Goal: Task Accomplishment & Management: Complete application form

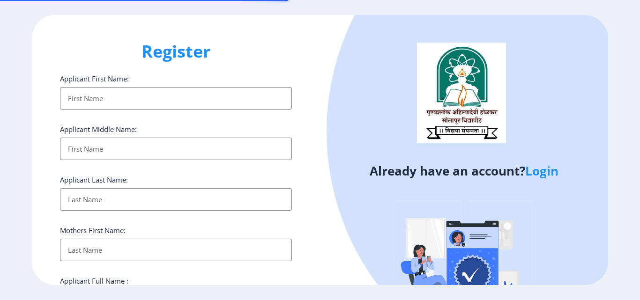
select select
click at [78, 103] on input "Applicant First Name:" at bounding box center [176, 98] width 232 height 22
click at [114, 153] on input "Applicant First Name:" at bounding box center [176, 149] width 232 height 22
click at [101, 96] on input "Applicant First Name:" at bounding box center [176, 98] width 232 height 22
click at [87, 100] on input "Applicant First Name:" at bounding box center [176, 98] width 232 height 22
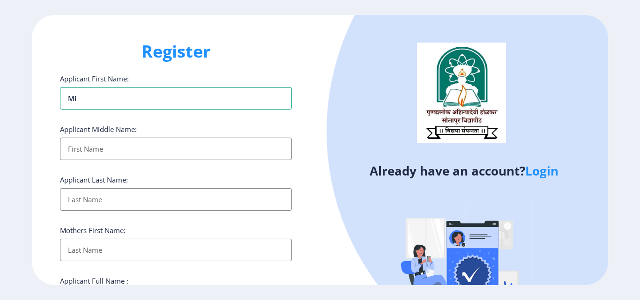
type input "m"
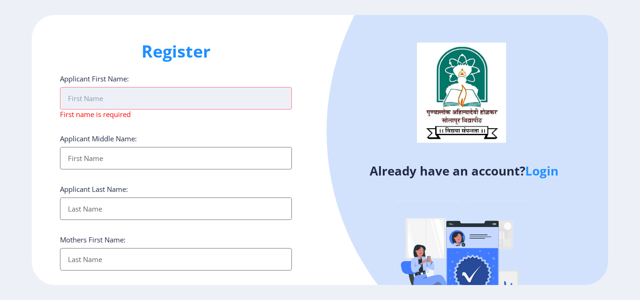
click at [83, 100] on input "Applicant First Name:" at bounding box center [176, 98] width 232 height 22
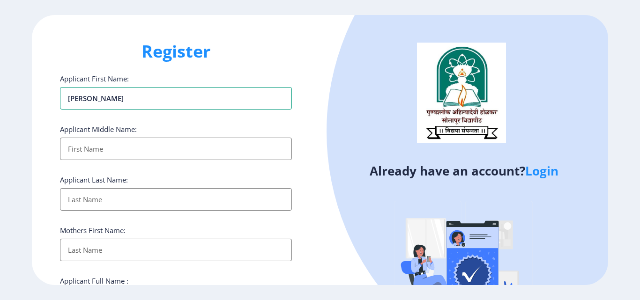
type input "[PERSON_NAME]"
click at [129, 151] on input "Applicant First Name:" at bounding box center [176, 149] width 232 height 22
type input "GANPATRAO"
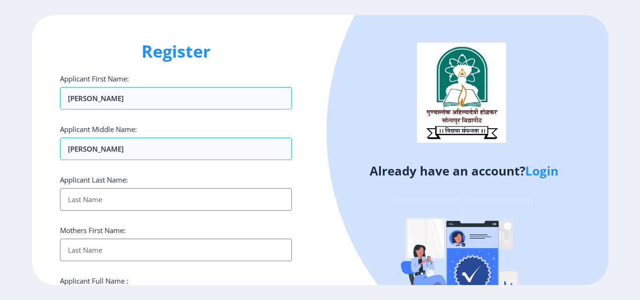
click at [107, 202] on input "Applicant First Name:" at bounding box center [176, 199] width 232 height 22
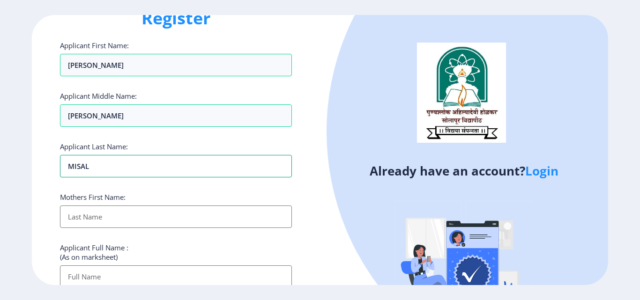
scroll to position [94, 0]
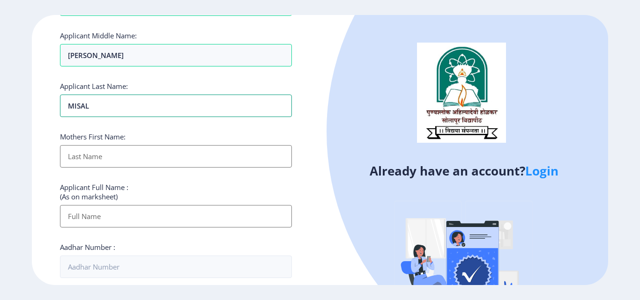
type input "MISAL"
click at [103, 160] on input "Applicant First Name:" at bounding box center [176, 156] width 232 height 22
click at [77, 219] on input "Applicant First Name:" at bounding box center [176, 216] width 232 height 22
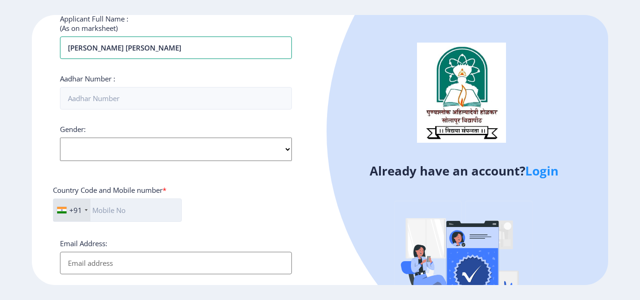
scroll to position [281, 0]
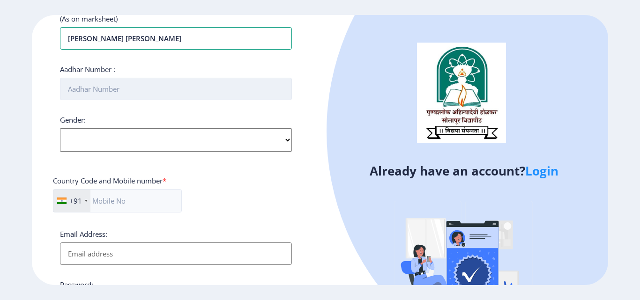
type input "MISAL MUKTANAND GANPATRAO"
click at [86, 90] on input "Aadhar Number :" at bounding box center [176, 89] width 232 height 22
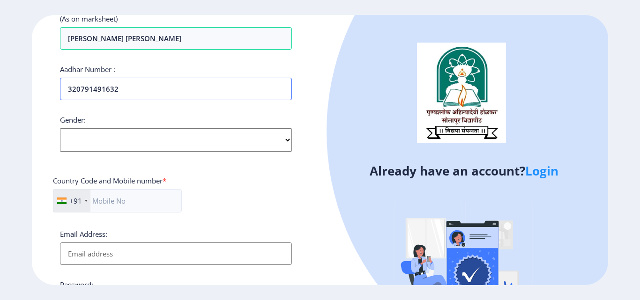
type input "320791491632"
click at [110, 141] on select "Select Gender Male Female Other" at bounding box center [176, 139] width 232 height 23
select select "Male"
click at [60, 128] on select "Select Gender Male Female Other" at bounding box center [176, 139] width 232 height 23
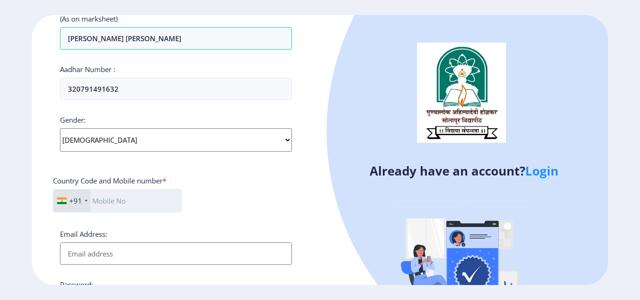
click at [106, 200] on input "text" at bounding box center [117, 200] width 129 height 23
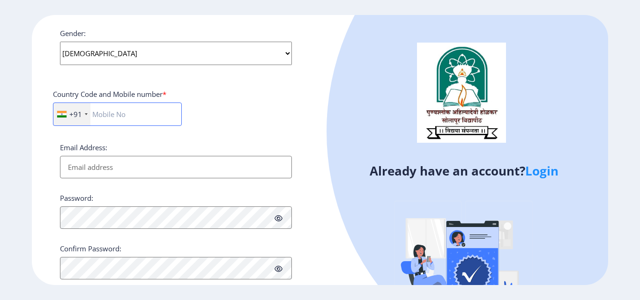
scroll to position [391, 0]
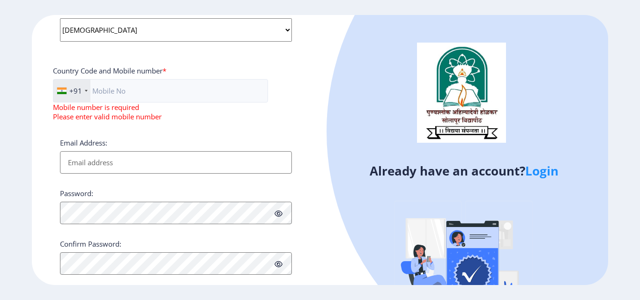
click at [102, 147] on div "Email Address:" at bounding box center [176, 156] width 232 height 36
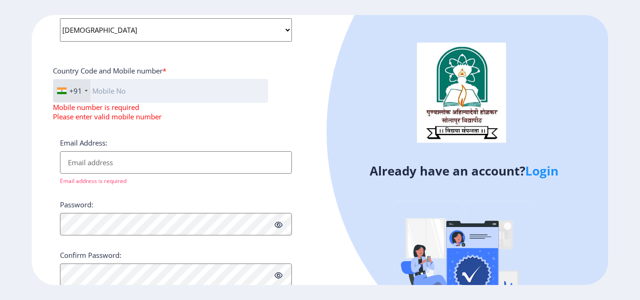
click at [98, 91] on input "text" at bounding box center [160, 90] width 215 height 23
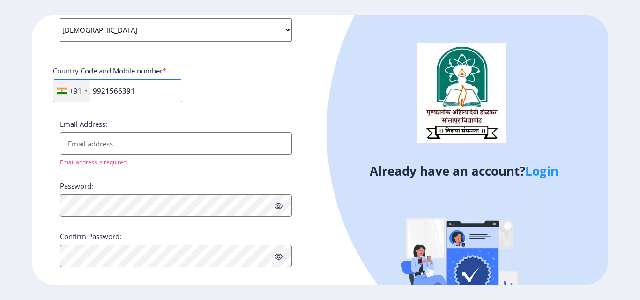
type input "9921566391"
click at [103, 151] on input "Email Address:" at bounding box center [176, 144] width 232 height 22
type input "D"
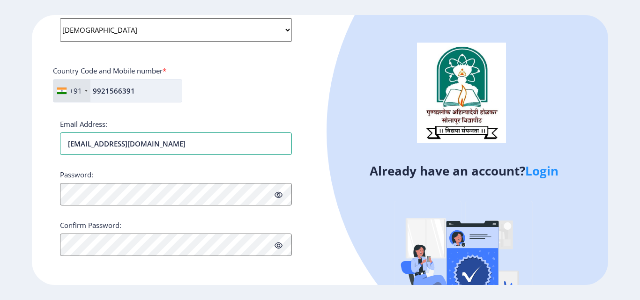
type input "DILIPH8888@GMAIL.COM"
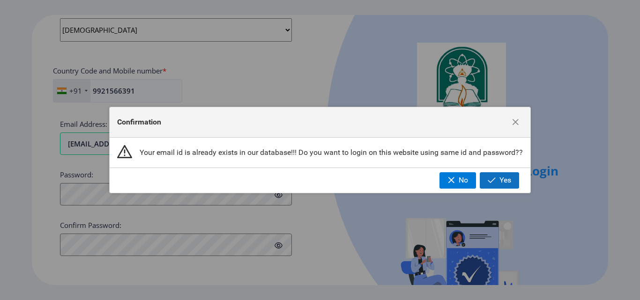
click at [506, 184] on span "Yes" at bounding box center [505, 180] width 12 height 8
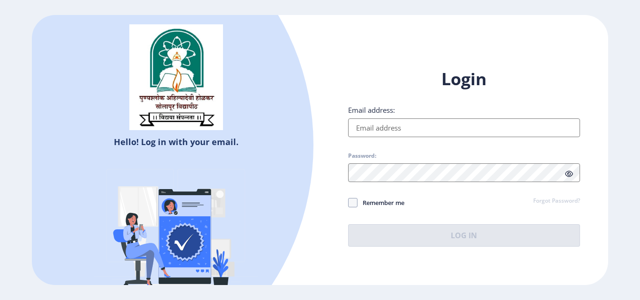
click at [383, 126] on input "Email address:" at bounding box center [464, 127] width 232 height 19
type input "DILIPH8888@GMAIL.COM"
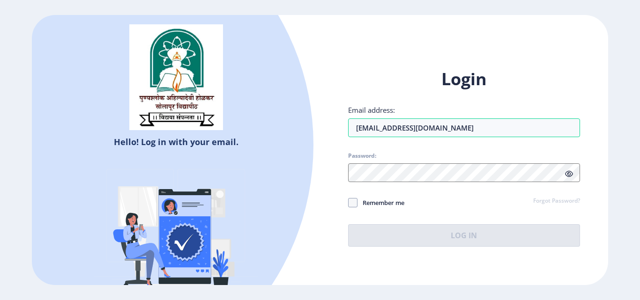
click at [516, 252] on div "Login Email address: DILIPH8888@GMAIL.COM Password: Remember me Forgot Password…" at bounding box center [464, 165] width 288 height 222
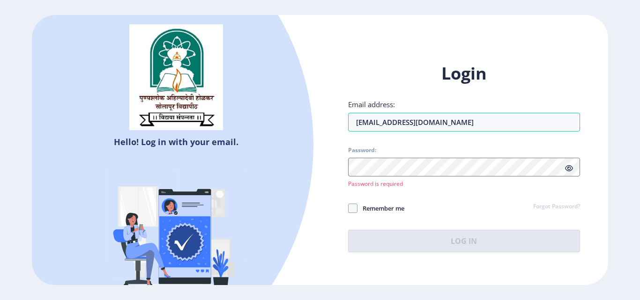
click at [552, 205] on link "Forgot Password?" at bounding box center [556, 207] width 47 height 8
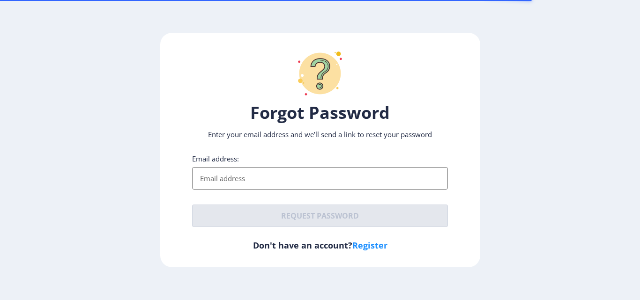
click at [271, 178] on input "Email address:" at bounding box center [320, 178] width 256 height 22
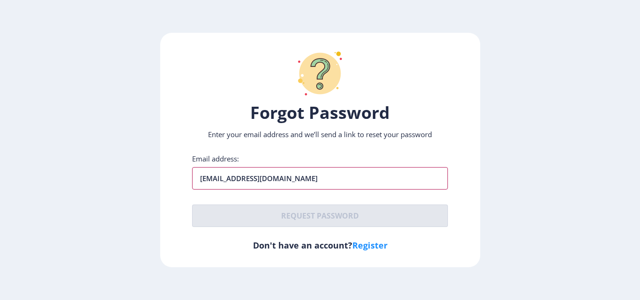
drag, startPoint x: 295, startPoint y: 180, endPoint x: 180, endPoint y: 191, distance: 116.2
click at [180, 191] on div "Forgot Password Enter your email address and we’ll send a link to reset your pa…" at bounding box center [320, 150] width 320 height 235
type input "D"
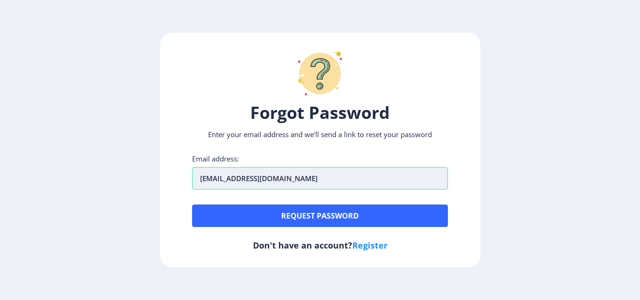
click at [316, 177] on input "diliph8888@gmail.com" at bounding box center [320, 178] width 256 height 22
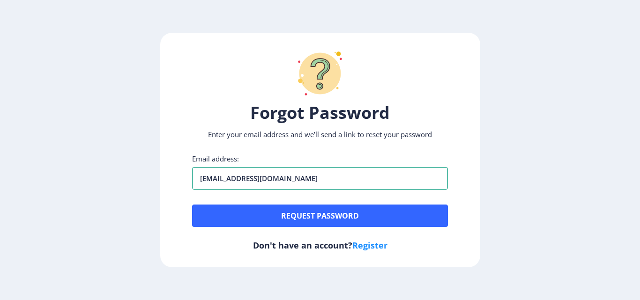
type input "diliph8888@gmail.com"
click at [522, 190] on ngx-request-password-page "Forgot Password Enter your email address and we’ll send a link to reset your pa…" at bounding box center [320, 150] width 640 height 235
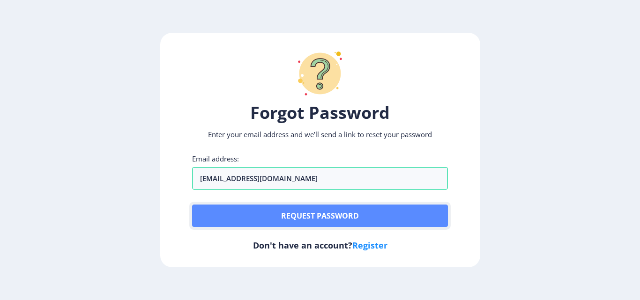
click at [339, 216] on button "Request password" at bounding box center [320, 216] width 256 height 22
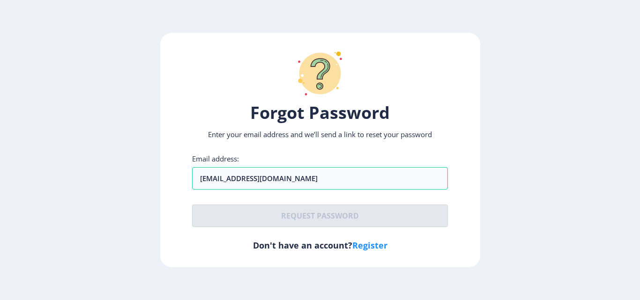
click at [377, 244] on link "Register" at bounding box center [369, 245] width 35 height 11
select select
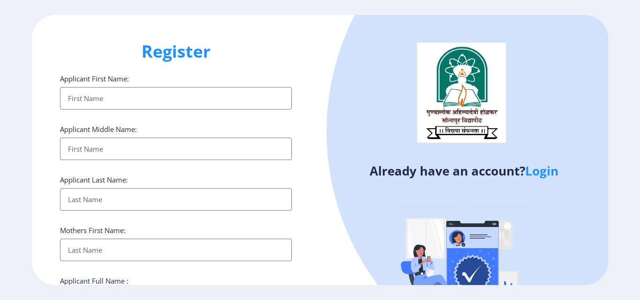
click at [161, 102] on input "Applicant First Name:" at bounding box center [176, 98] width 232 height 22
type input "MUKTANAND"
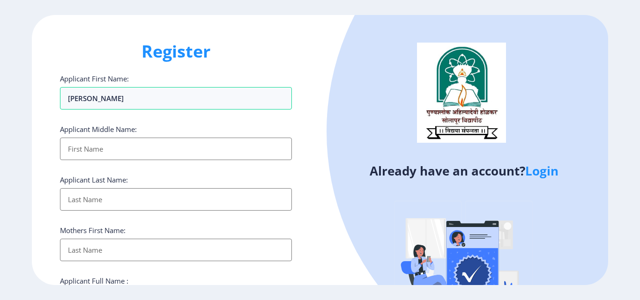
click at [141, 149] on input "Applicant First Name:" at bounding box center [176, 149] width 232 height 22
type input "MUKTANAND"
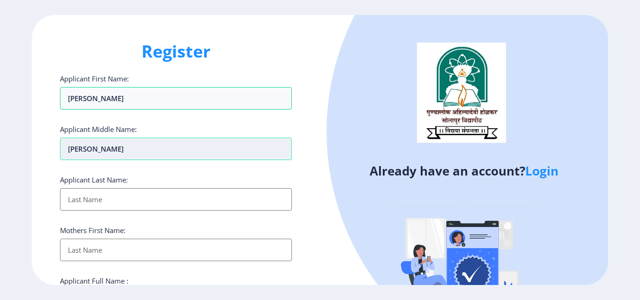
click at [122, 152] on input "MUKTANAND" at bounding box center [176, 149] width 232 height 22
click at [547, 172] on link "Login" at bounding box center [541, 170] width 33 height 17
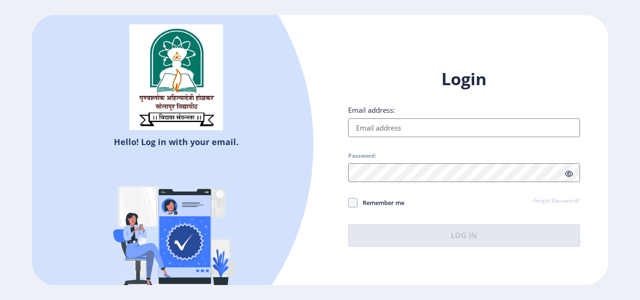
click at [418, 134] on input "Email address:" at bounding box center [464, 127] width 232 height 19
type input "diliph8888@gmail.com"
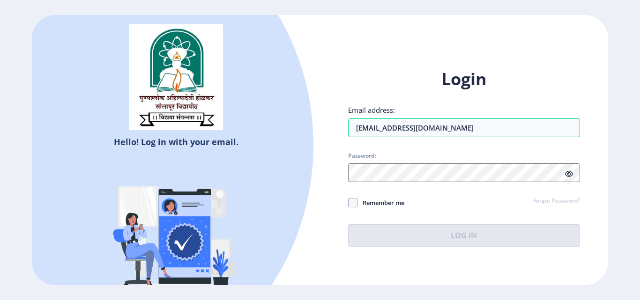
click at [572, 202] on link "Forgot Password?" at bounding box center [556, 201] width 47 height 8
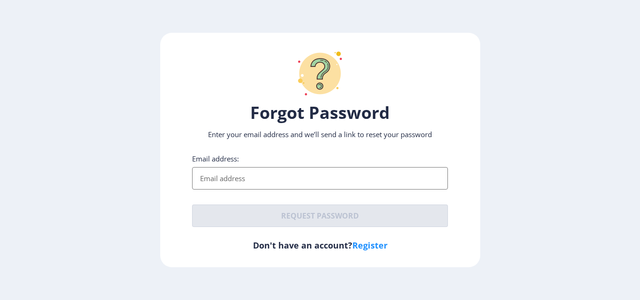
click at [235, 179] on input "Email address:" at bounding box center [320, 178] width 256 height 22
type input "diliph8888@gmail.com"
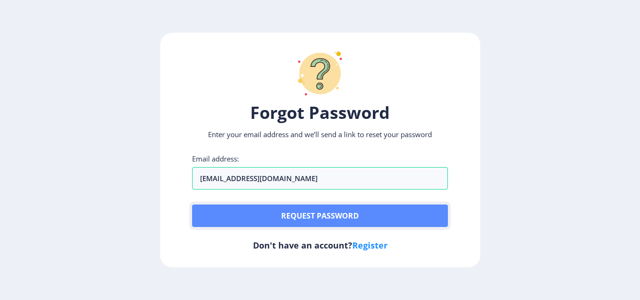
click at [289, 217] on button "Request password" at bounding box center [320, 216] width 256 height 22
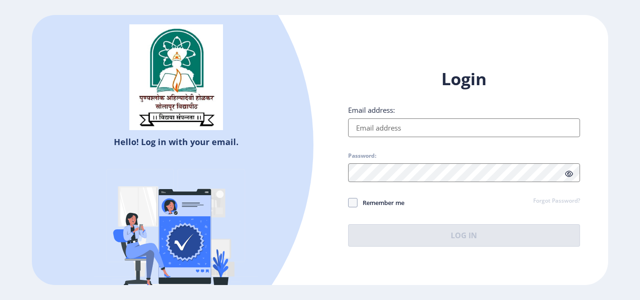
click at [374, 130] on input "Email address:" at bounding box center [464, 127] width 232 height 19
type input "diliph8888@gmail.com"
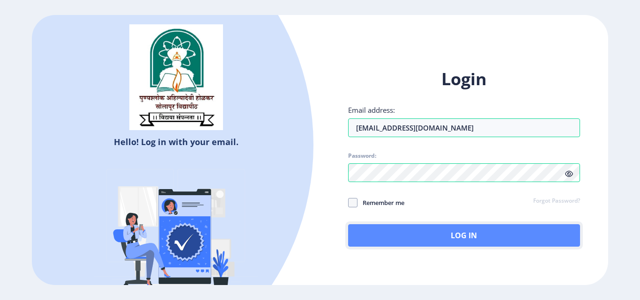
click at [453, 237] on button "Log In" at bounding box center [464, 235] width 232 height 22
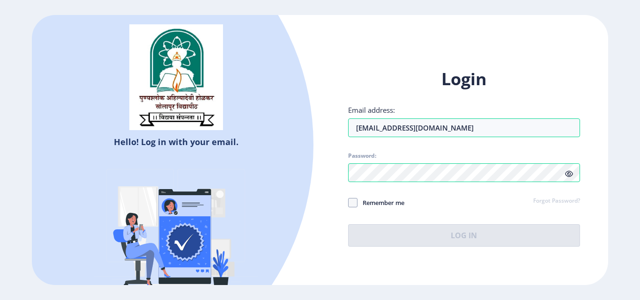
click at [569, 175] on icon at bounding box center [569, 173] width 8 height 7
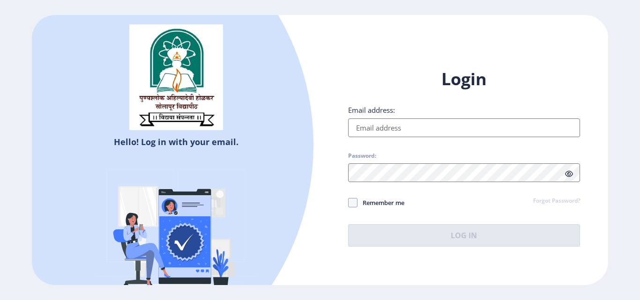
drag, startPoint x: 399, startPoint y: 132, endPoint x: 408, endPoint y: 113, distance: 20.5
click at [399, 132] on input "Email address:" at bounding box center [464, 127] width 232 height 19
type input "[EMAIL_ADDRESS][DOMAIN_NAME]"
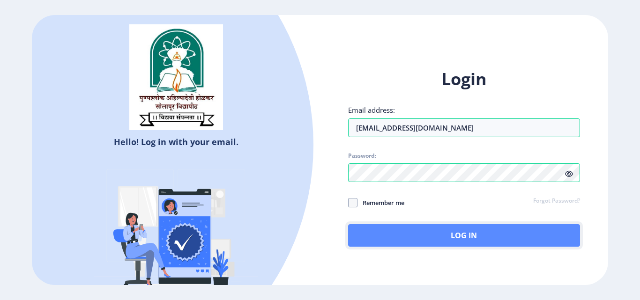
click at [476, 237] on button "Log In" at bounding box center [464, 235] width 232 height 22
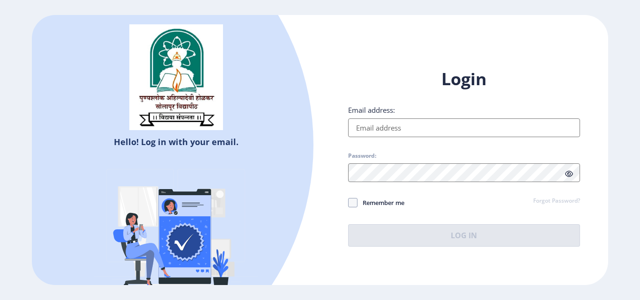
click at [385, 132] on input "Email address:" at bounding box center [464, 127] width 232 height 19
type input "[EMAIL_ADDRESS][DOMAIN_NAME]"
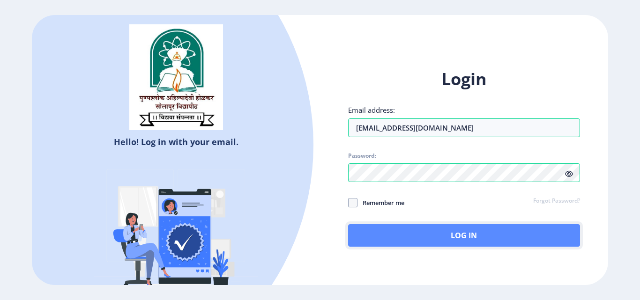
click at [452, 240] on button "Log In" at bounding box center [464, 235] width 232 height 22
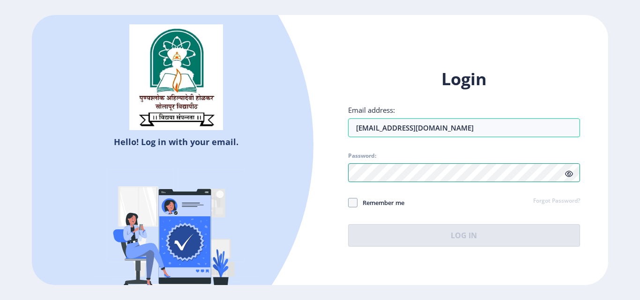
click at [322, 179] on div "Login Email address: [EMAIL_ADDRESS][DOMAIN_NAME] Password: Remember me Forgot …" at bounding box center [464, 165] width 288 height 222
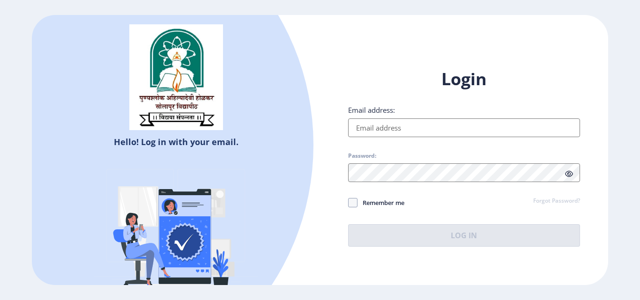
click at [387, 131] on input "Email address:" at bounding box center [464, 127] width 232 height 19
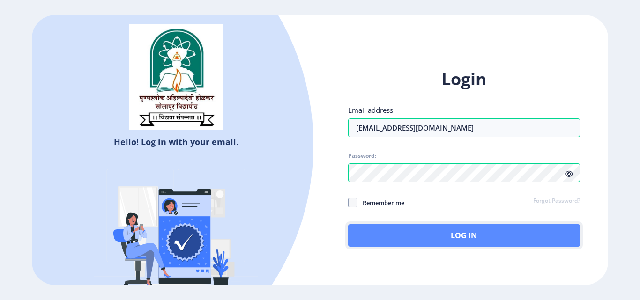
click at [464, 240] on button "Log In" at bounding box center [464, 235] width 232 height 22
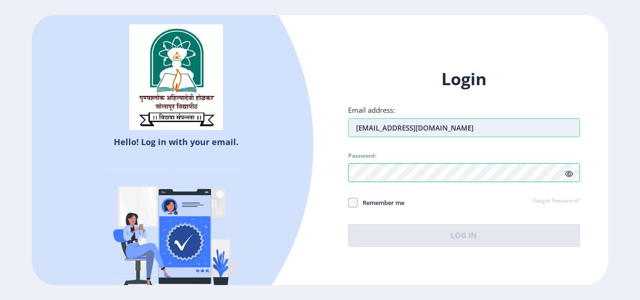
click at [398, 133] on input "diliph8888@gmail.com" at bounding box center [464, 127] width 232 height 19
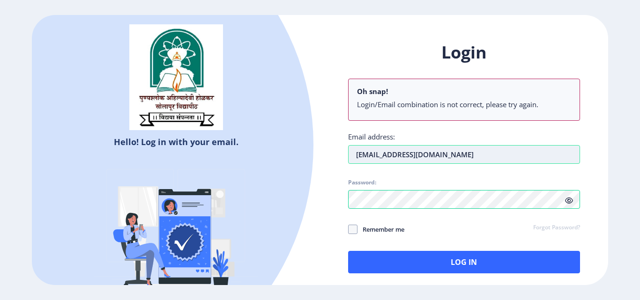
click at [449, 155] on input "DILIPH8888@GMAIL.COM" at bounding box center [464, 154] width 232 height 19
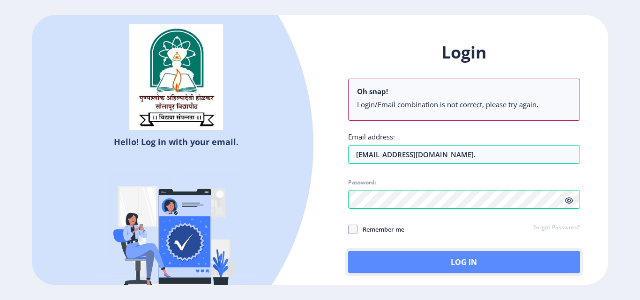
click at [454, 257] on button "Log In" at bounding box center [464, 262] width 232 height 22
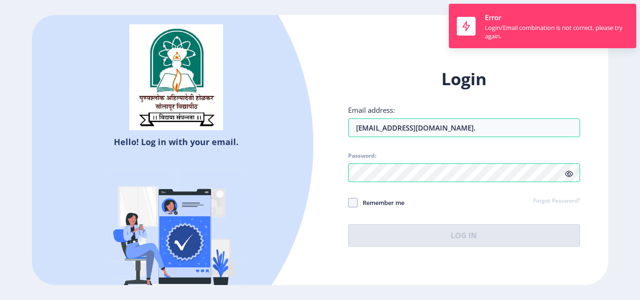
click at [481, 104] on div "Login Email address: diliph8888@gmail.com. Password: Remember me Forgot Passwor…" at bounding box center [464, 157] width 232 height 179
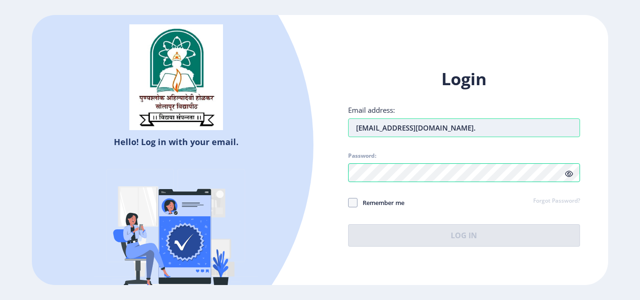
click at [440, 131] on input "diliph8888@gmail.com." at bounding box center [464, 127] width 232 height 19
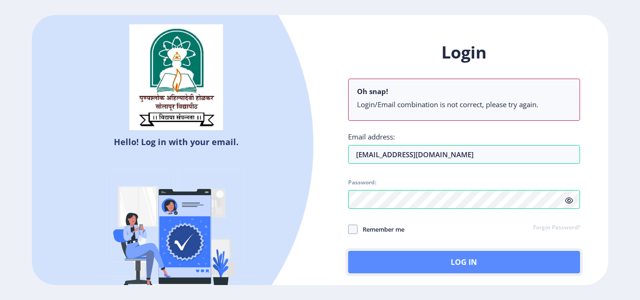
click at [464, 258] on button "Log In" at bounding box center [464, 262] width 232 height 22
click at [463, 261] on button "Log In" at bounding box center [464, 262] width 232 height 22
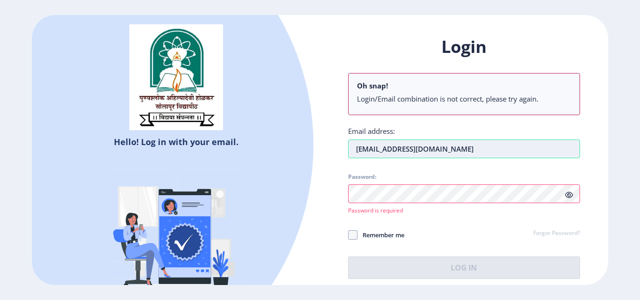
drag, startPoint x: 355, startPoint y: 146, endPoint x: 354, endPoint y: 150, distance: 4.7
click at [354, 147] on input "diliph8888@gmail.com" at bounding box center [464, 149] width 232 height 19
click at [402, 151] on input "diliph8888@gmail.com" at bounding box center [464, 149] width 232 height 19
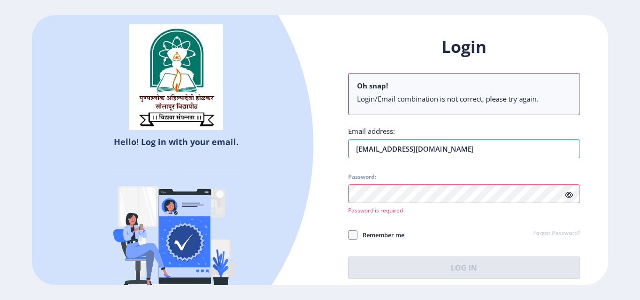
type input "diliph8888@gmail.com"
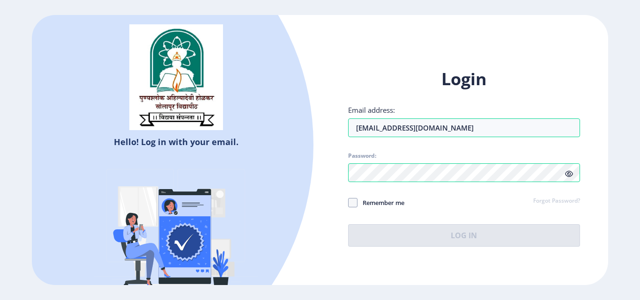
select select
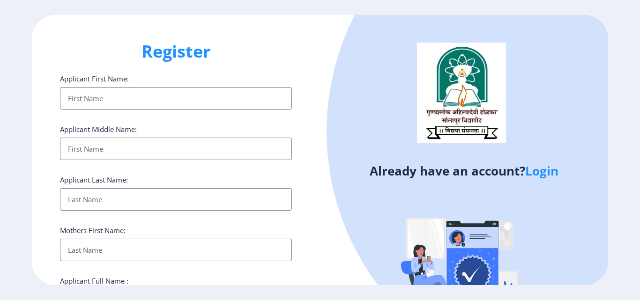
click at [334, 164] on h4 "Already have an account? Login" at bounding box center [464, 170] width 274 height 15
click at [124, 105] on input "Applicant First Name:" at bounding box center [176, 98] width 232 height 22
type input "MUKTANAND"
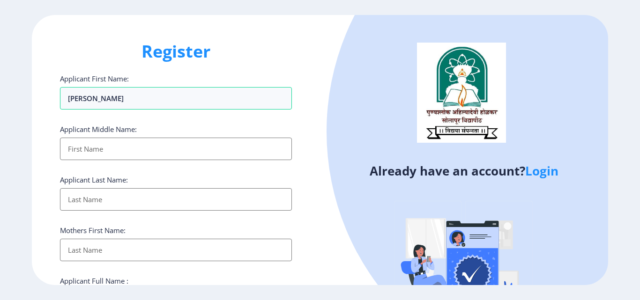
click at [98, 147] on input "Applicant First Name:" at bounding box center [176, 149] width 232 height 22
click at [98, 150] on input "Applicant First Name:" at bounding box center [176, 149] width 232 height 22
type input "ganpatrao"
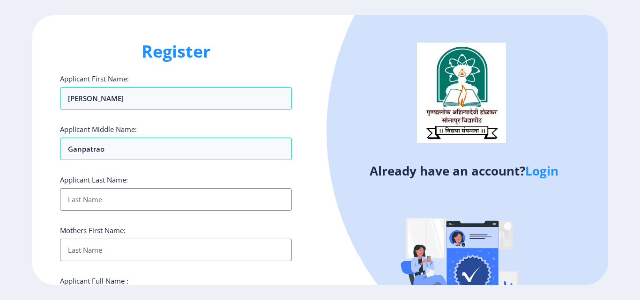
click at [103, 202] on input "Applicant First Name:" at bounding box center [176, 199] width 232 height 22
click at [123, 201] on input "Applicant First Name:" at bounding box center [176, 199] width 232 height 22
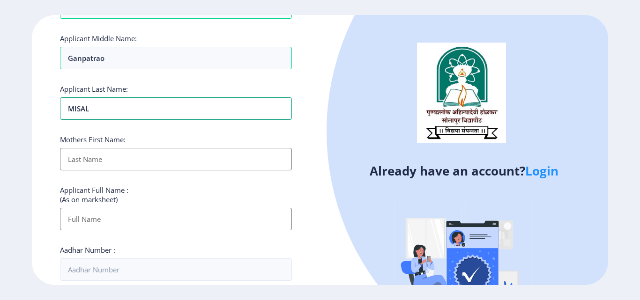
scroll to position [94, 0]
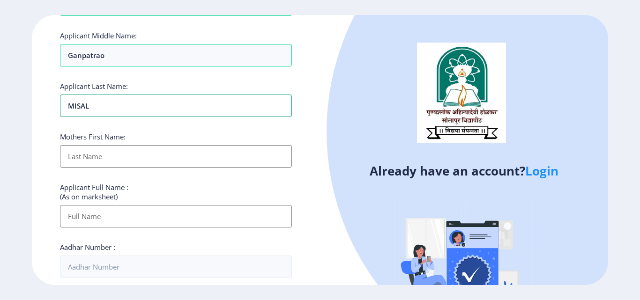
type input "mISAL"
click at [86, 153] on input "Applicant First Name:" at bounding box center [176, 156] width 232 height 22
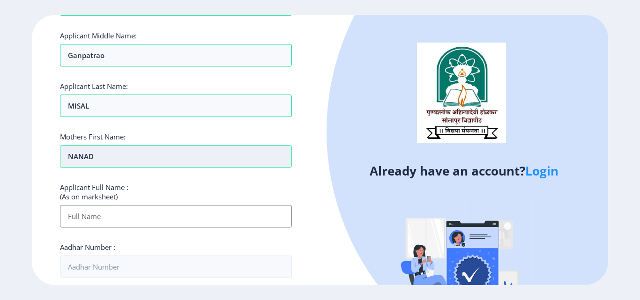
click at [86, 154] on input "NANAD" at bounding box center [176, 156] width 232 height 22
drag, startPoint x: 90, startPoint y: 156, endPoint x: 89, endPoint y: 165, distance: 9.4
click at [90, 156] on input "NAND" at bounding box center [176, 156] width 232 height 22
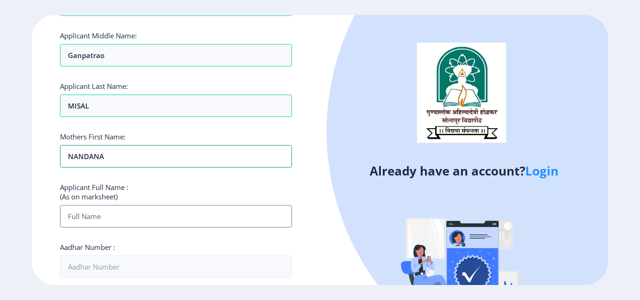
type input "NANDANA"
click at [101, 220] on input "Applicant First Name:" at bounding box center [176, 216] width 232 height 22
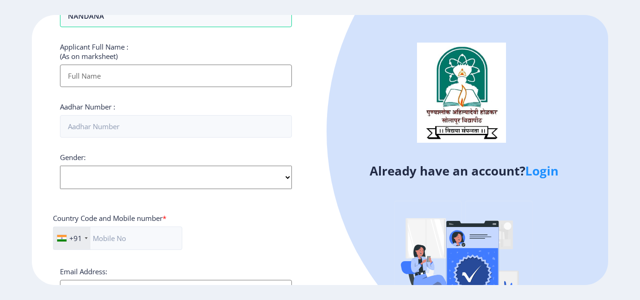
scroll to position [187, 0]
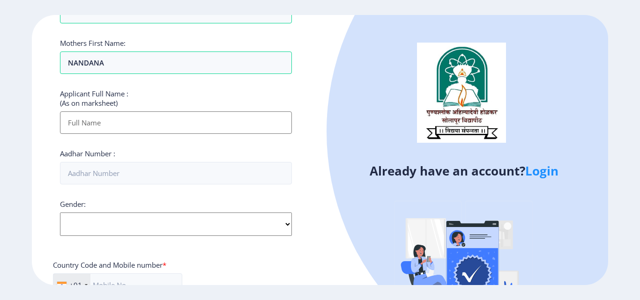
click at [102, 123] on input "Applicant First Name:" at bounding box center [176, 122] width 232 height 22
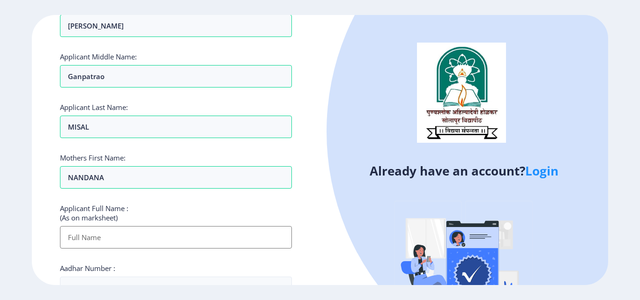
scroll to position [94, 0]
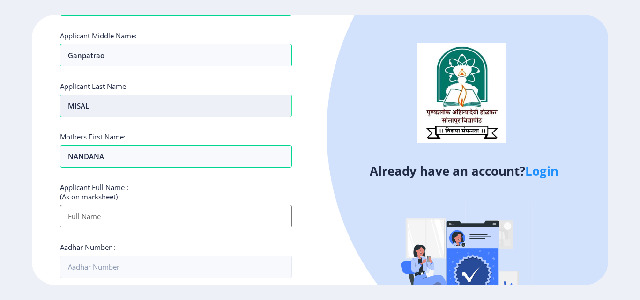
drag, startPoint x: 66, startPoint y: 107, endPoint x: 98, endPoint y: 110, distance: 32.4
click at [98, 110] on input "mISAL" at bounding box center [176, 106] width 232 height 22
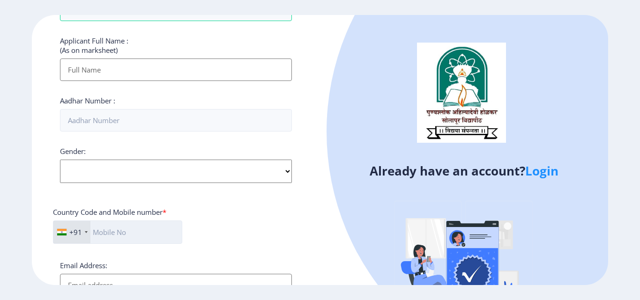
scroll to position [234, 0]
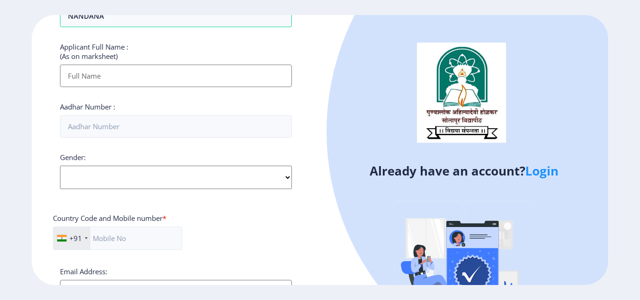
click at [79, 77] on input "Applicant First Name:" at bounding box center [176, 76] width 232 height 22
paste input "mISAL"
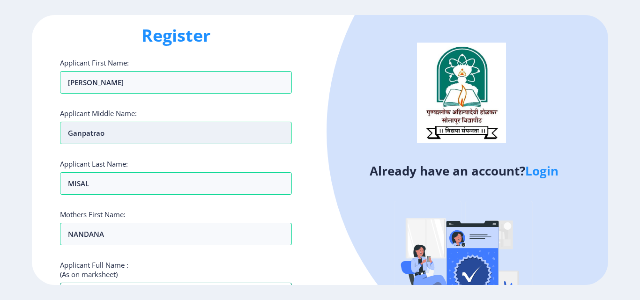
scroll to position [0, 0]
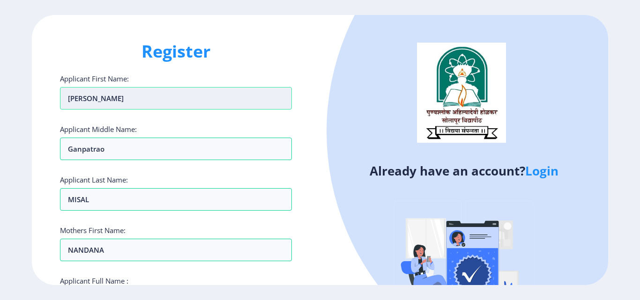
drag, startPoint x: 67, startPoint y: 97, endPoint x: 125, endPoint y: 97, distance: 57.1
click at [125, 97] on input "MUKTANAND" at bounding box center [176, 98] width 232 height 22
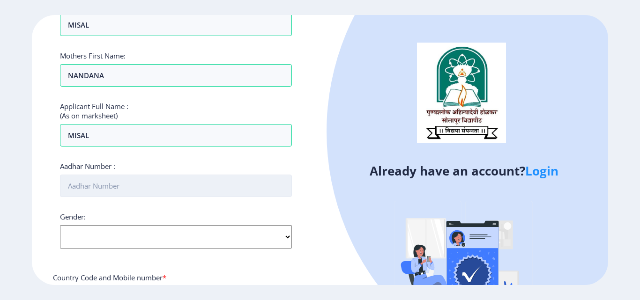
scroll to position [187, 0]
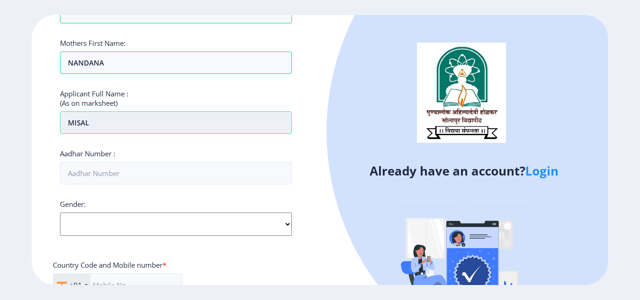
click at [101, 126] on input "mISAL" at bounding box center [176, 122] width 232 height 22
paste input "MUKTANAND"
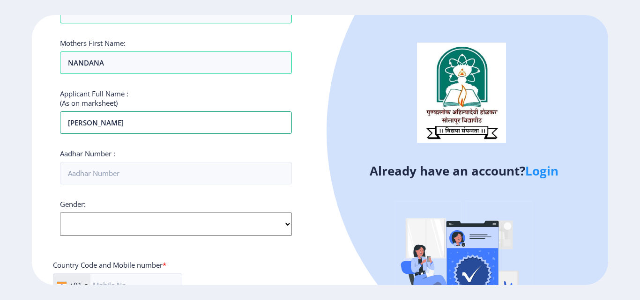
scroll to position [47, 0]
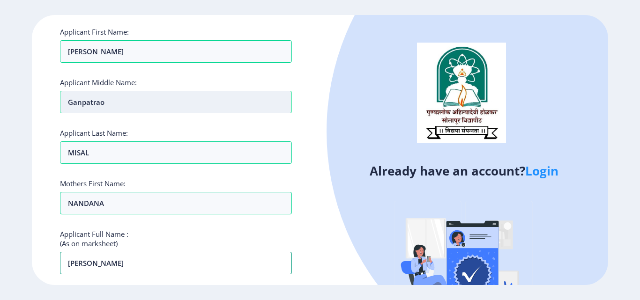
type input "mISAL MUKTANAND"
click at [106, 103] on input "ganpatrao" at bounding box center [176, 102] width 232 height 22
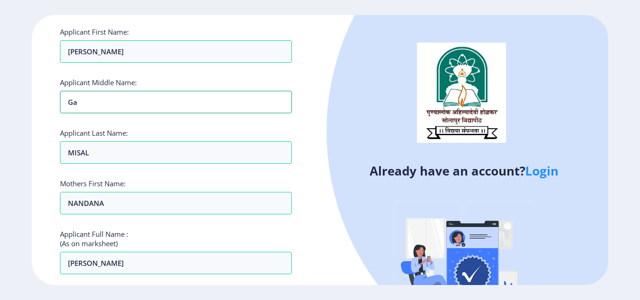
type input "g"
drag, startPoint x: 118, startPoint y: 103, endPoint x: 55, endPoint y: 108, distance: 63.0
click at [55, 108] on div "Register Applicant First Name: MUKTANAND Applicant Middle Name: gANPATRAO Appli…" at bounding box center [176, 150] width 288 height 270
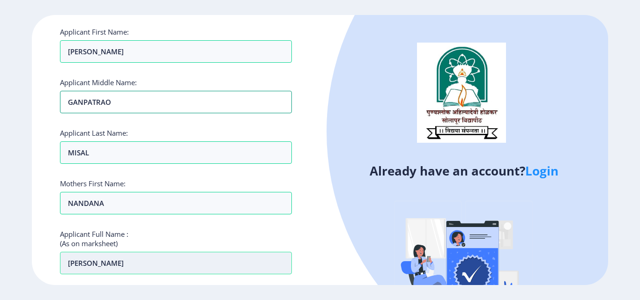
type input "gANPATRAO"
click at [146, 263] on input "mISAL MUKTANAND" at bounding box center [176, 263] width 232 height 22
paste input "gANPATRAO"
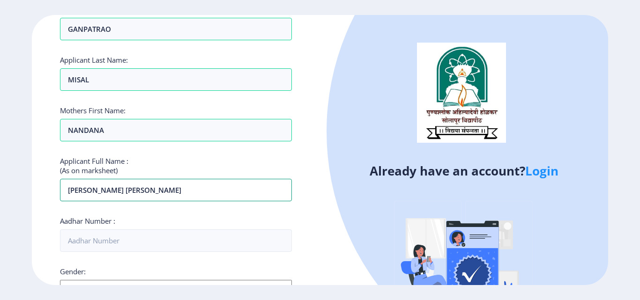
scroll to position [234, 0]
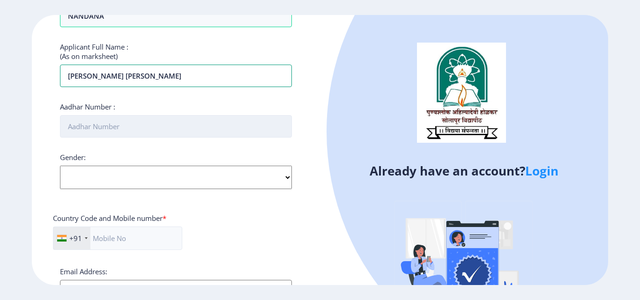
type input "mISAL MUKTANAND gANPATRAO"
click at [84, 125] on input "Aadhar Number :" at bounding box center [176, 126] width 232 height 22
type input "320791491632"
click at [90, 172] on select "Select Gender Male Female Other" at bounding box center [176, 177] width 232 height 23
select select "Male"
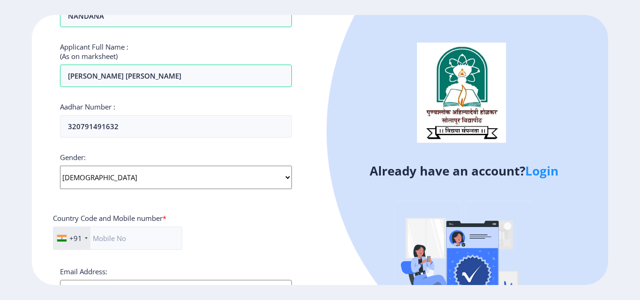
click at [60, 166] on select "Select Gender Male Female Other" at bounding box center [176, 177] width 232 height 23
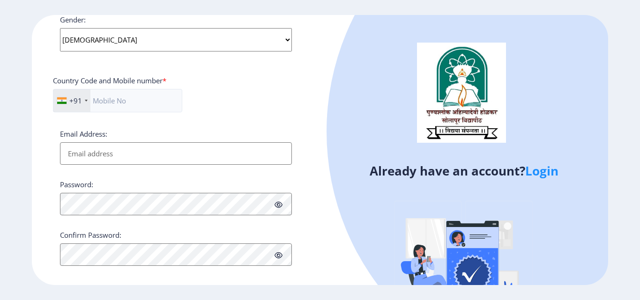
scroll to position [375, 0]
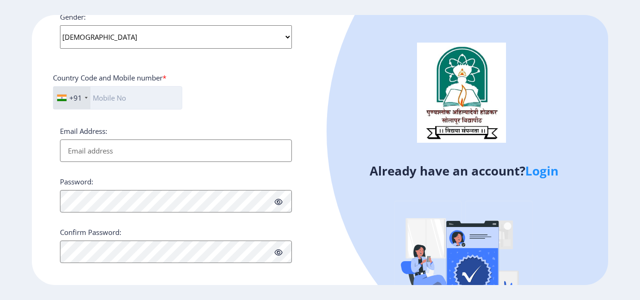
click at [98, 100] on input "text" at bounding box center [117, 97] width 129 height 23
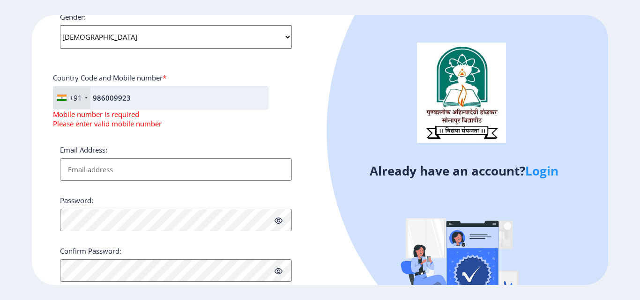
click at [122, 98] on input "986009923" at bounding box center [160, 97] width 215 height 23
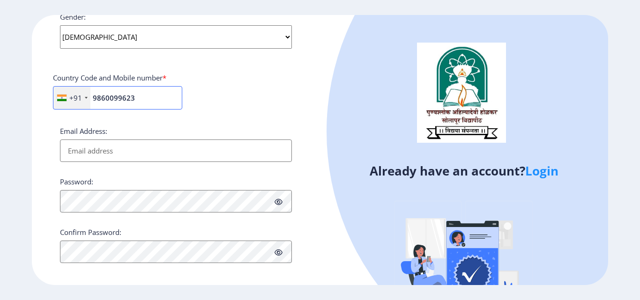
type input "9860099623"
click at [115, 153] on input "Email Address:" at bounding box center [176, 151] width 232 height 22
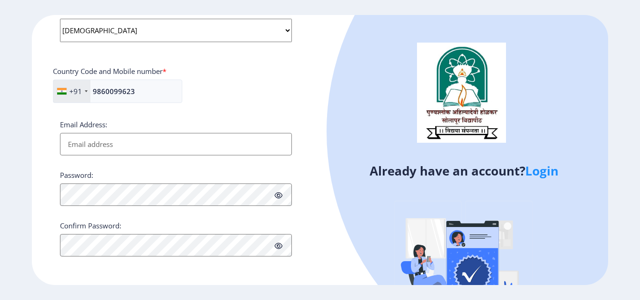
scroll to position [382, 0]
click at [84, 144] on input "Email Address:" at bounding box center [176, 144] width 232 height 22
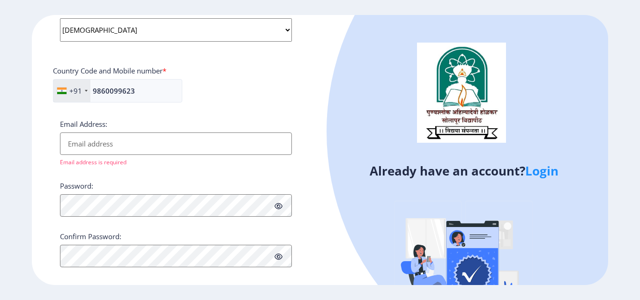
click at [112, 146] on input "Email Address:" at bounding box center [176, 144] width 232 height 22
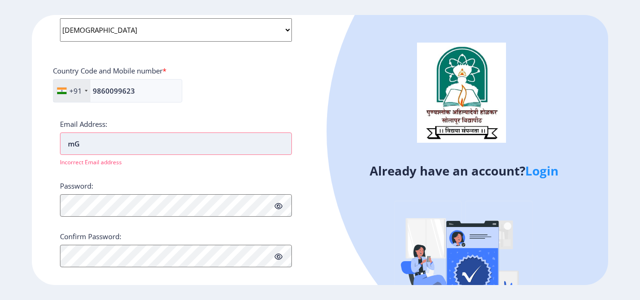
type input "m"
type input "M"
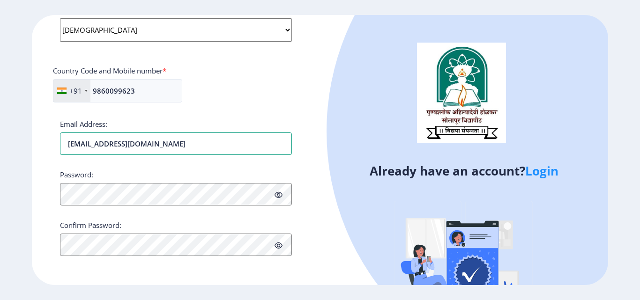
type input "mgmisal33@gmail.com"
click at [273, 269] on div "Register Applicant First Name: MUKTANAND Applicant Middle Name: gANPATRAO Appli…" at bounding box center [176, 150] width 288 height 270
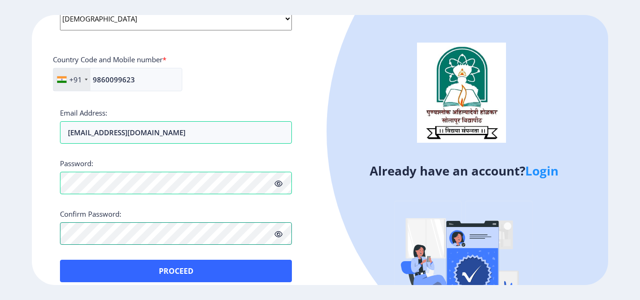
scroll to position [404, 0]
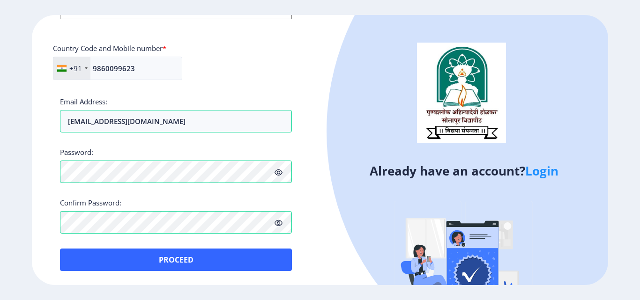
click at [280, 225] on icon at bounding box center [278, 223] width 8 height 7
click at [276, 175] on icon at bounding box center [278, 172] width 8 height 7
click at [280, 169] on icon at bounding box center [278, 172] width 8 height 7
click at [279, 170] on icon at bounding box center [278, 172] width 8 height 7
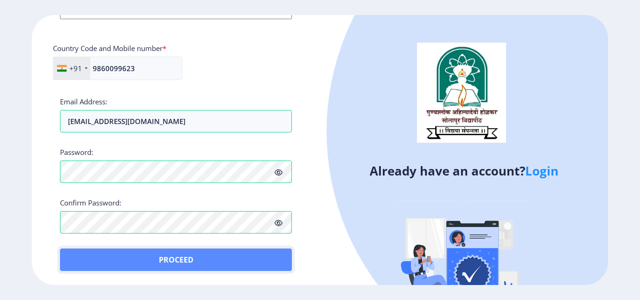
click at [184, 258] on button "Proceed" at bounding box center [176, 260] width 232 height 22
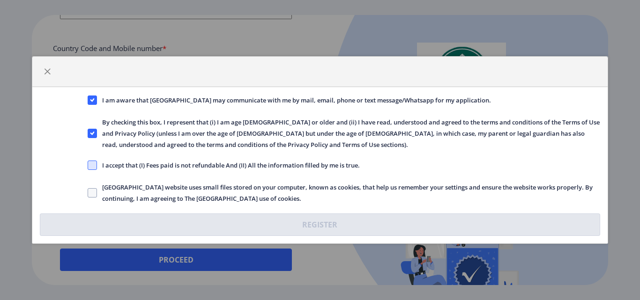
click at [89, 164] on span at bounding box center [92, 165] width 9 height 9
click at [88, 165] on input "I accept that (I) Fees paid is not refundable And (II) All the information fill…" at bounding box center [88, 165] width 0 height 0
checkbox input "true"
drag, startPoint x: 96, startPoint y: 193, endPoint x: 92, endPoint y: 191, distance: 4.8
click at [92, 191] on span at bounding box center [92, 192] width 9 height 9
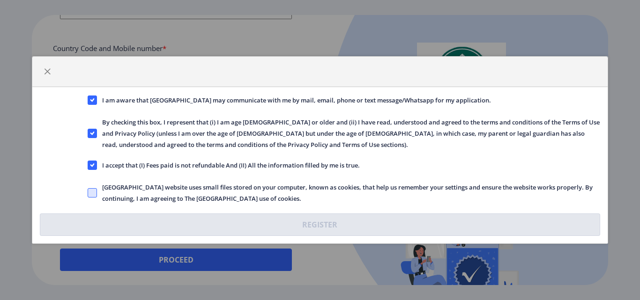
click at [88, 193] on input "Solapur University website uses small files stored on your computer, known as c…" at bounding box center [88, 193] width 0 height 0
checkbox input "true"
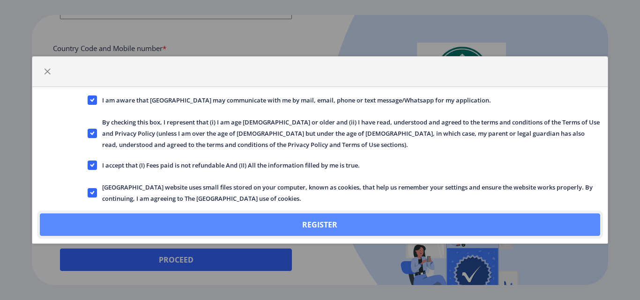
click at [322, 223] on button "Register" at bounding box center [320, 225] width 560 height 22
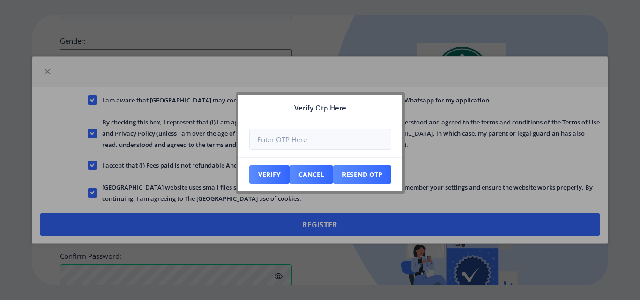
scroll to position [457, 0]
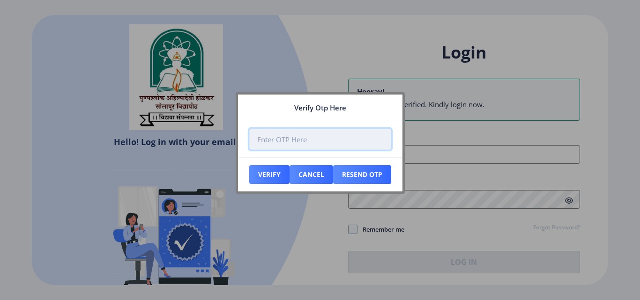
click at [291, 142] on input "number" at bounding box center [320, 139] width 142 height 21
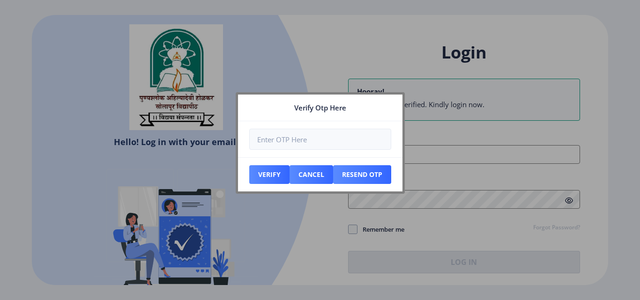
click at [268, 67] on div at bounding box center [320, 150] width 640 height 300
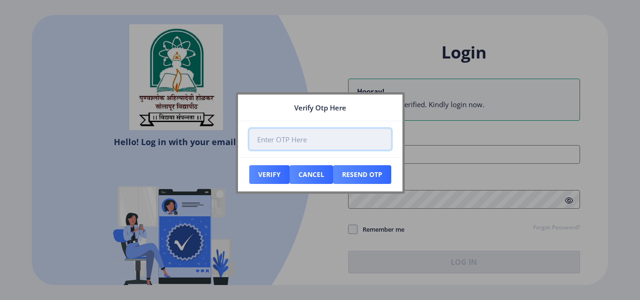
click at [278, 140] on input "number" at bounding box center [320, 139] width 142 height 21
click at [260, 138] on input "number" at bounding box center [320, 139] width 142 height 21
click at [268, 140] on input "number" at bounding box center [320, 139] width 142 height 21
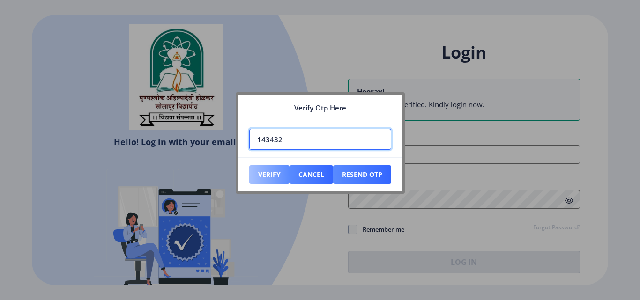
type input "143432"
click at [270, 175] on button "Verify" at bounding box center [269, 174] width 40 height 19
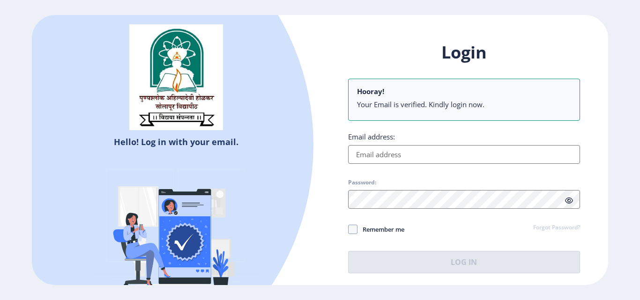
click at [401, 155] on input "Email address:" at bounding box center [464, 154] width 232 height 19
type input "mgmisal33@gmail.com"
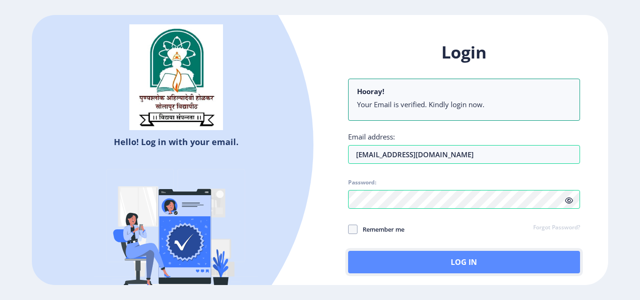
click at [465, 261] on button "Log In" at bounding box center [464, 262] width 232 height 22
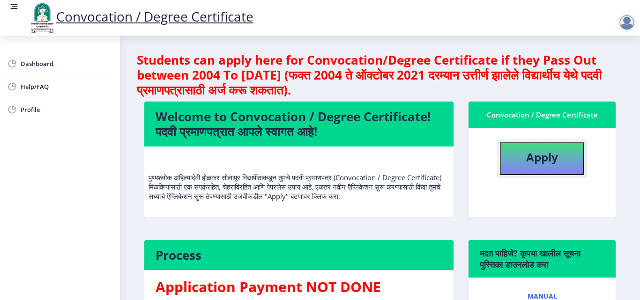
click at [531, 162] on b "Apply" at bounding box center [542, 156] width 32 height 15
select select
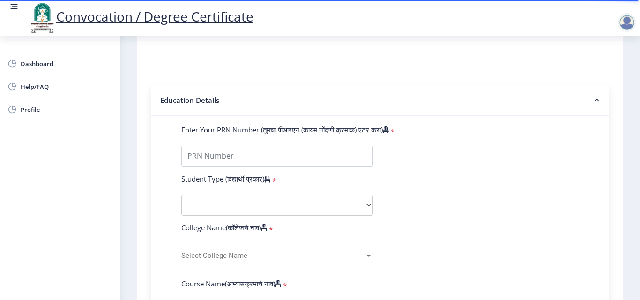
scroll to position [187, 0]
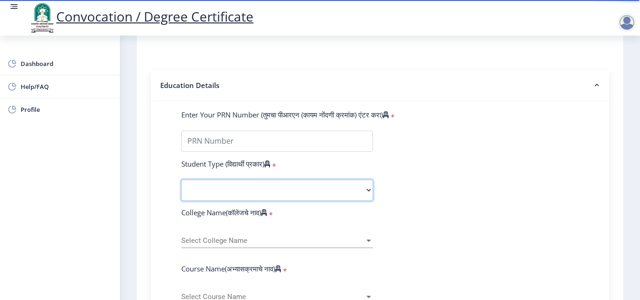
click at [246, 187] on select "Select Student Type Regular External" at bounding box center [277, 190] width 192 height 21
select select "Regular"
click at [181, 180] on select "Select Student Type Regular External" at bounding box center [277, 190] width 192 height 21
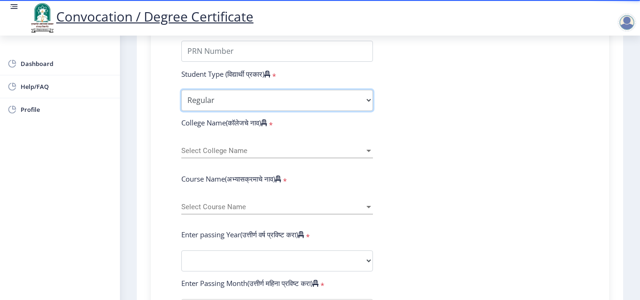
scroll to position [281, 0]
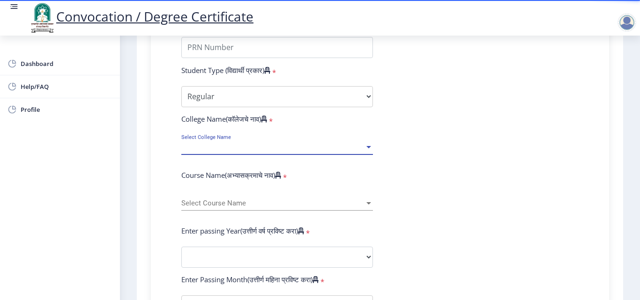
click at [219, 150] on span "Select College Name" at bounding box center [272, 147] width 183 height 8
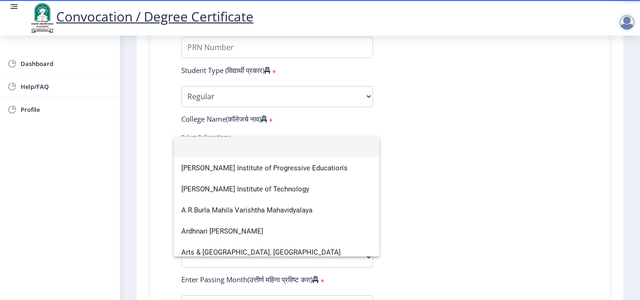
click at [434, 167] on div at bounding box center [320, 150] width 640 height 300
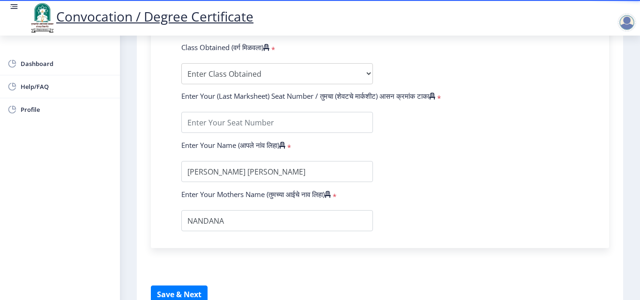
scroll to position [515, 0]
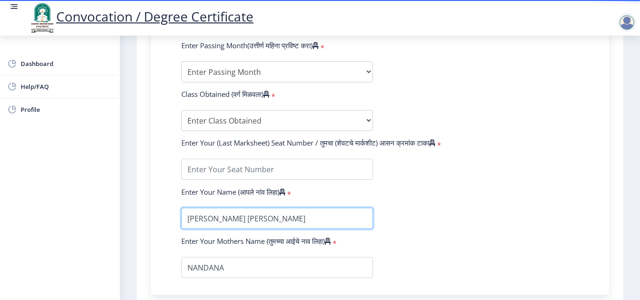
click at [241, 219] on input "textarea" at bounding box center [277, 218] width 192 height 21
click at [313, 221] on input "textarea" at bounding box center [277, 218] width 192 height 21
click at [188, 220] on input "textarea" at bounding box center [277, 218] width 192 height 21
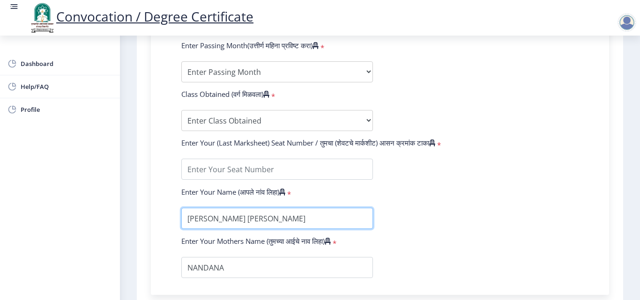
click at [260, 220] on input "textarea" at bounding box center [277, 218] width 192 height 21
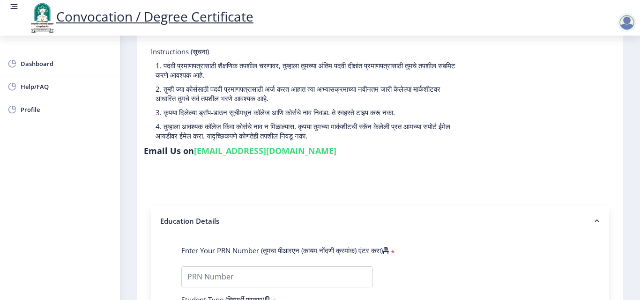
scroll to position [192, 0]
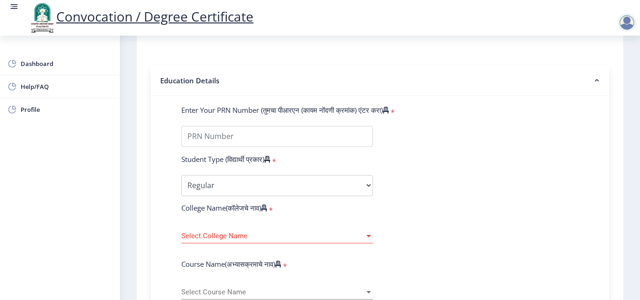
type input "MISAL MUKTANAND GANPATRAO"
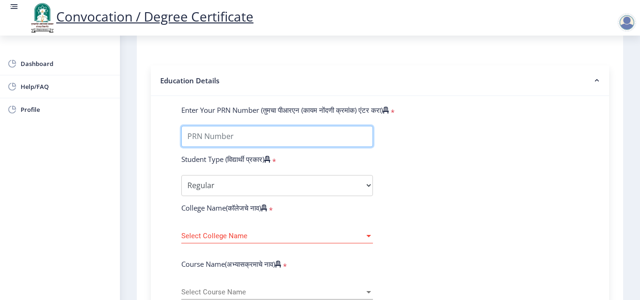
click at [243, 141] on input "Enter Your PRN Number (तुमचा पीआरएन (कायम नोंदणी क्रमांक) एंटर करा)" at bounding box center [277, 136] width 192 height 21
type input "0700010105"
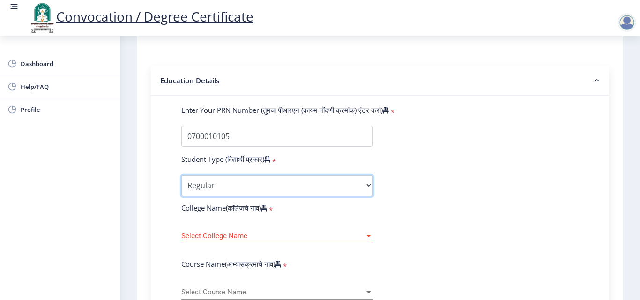
click at [221, 188] on select "Select Student Type Regular External" at bounding box center [277, 185] width 192 height 21
click at [181, 175] on select "Select Student Type Regular External" at bounding box center [277, 185] width 192 height 21
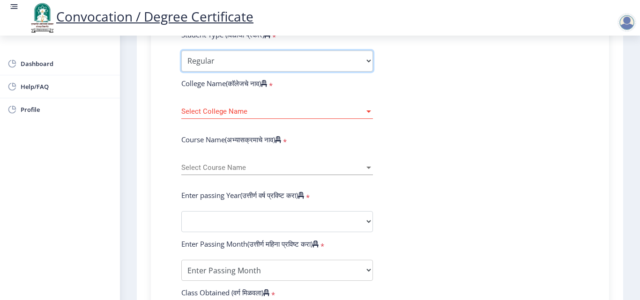
scroll to position [332, 0]
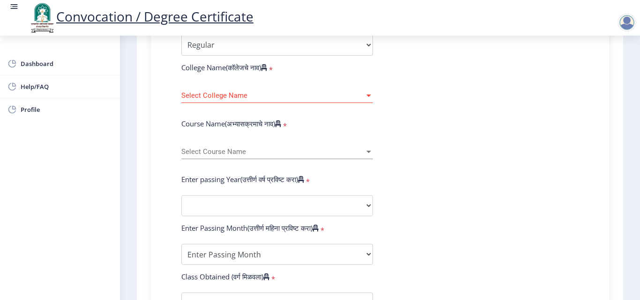
click at [368, 96] on div at bounding box center [368, 96] width 5 height 2
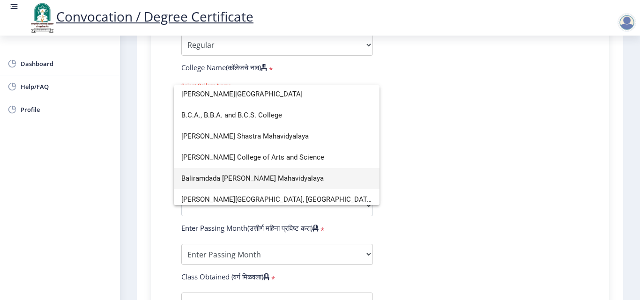
scroll to position [0, 0]
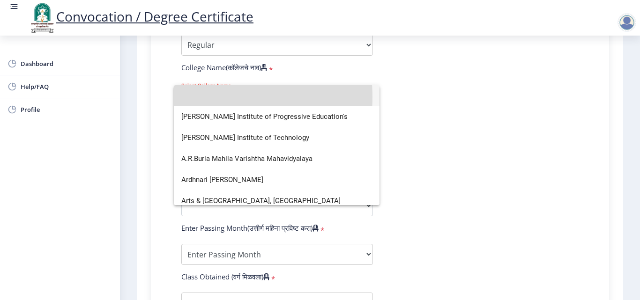
click at [186, 97] on input at bounding box center [276, 95] width 191 height 21
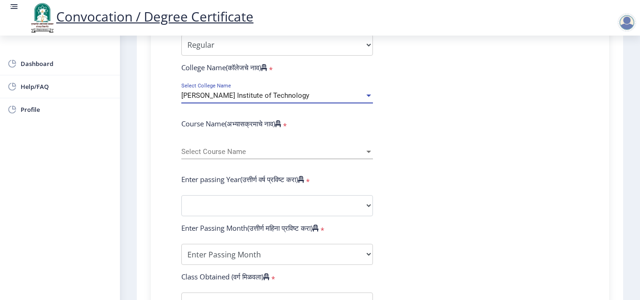
click at [366, 97] on div at bounding box center [368, 96] width 8 height 8
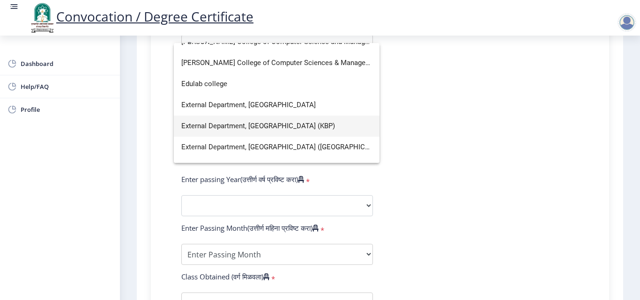
scroll to position [702, 0]
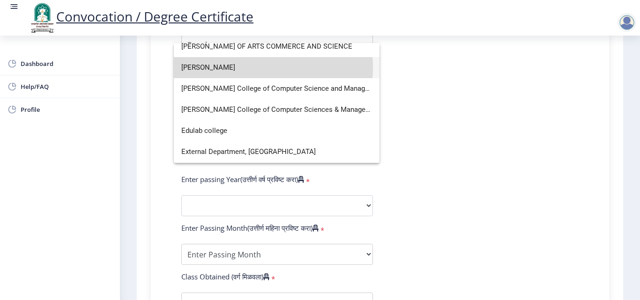
click at [253, 67] on span "Dr. Ganpatrao Deshmukh Mahavidyalaya Sangola" at bounding box center [276, 67] width 191 height 21
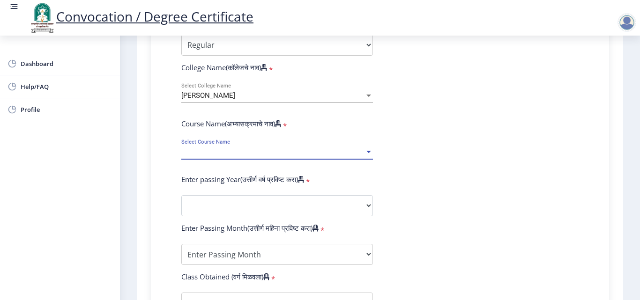
click at [236, 153] on span "Select Course Name" at bounding box center [272, 152] width 183 height 8
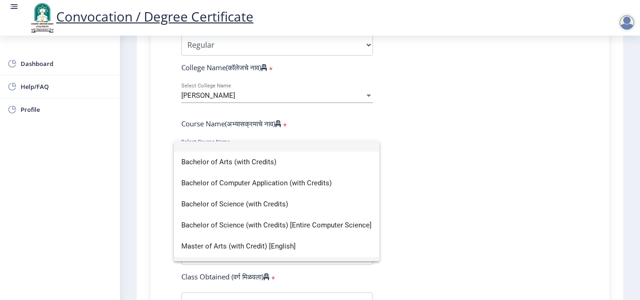
scroll to position [0, 0]
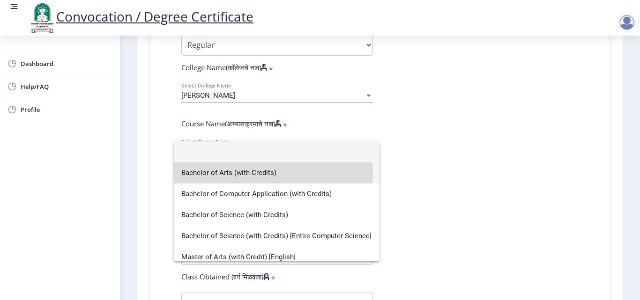
click at [248, 171] on span "Bachelor of Arts (with Credits)" at bounding box center [276, 172] width 191 height 21
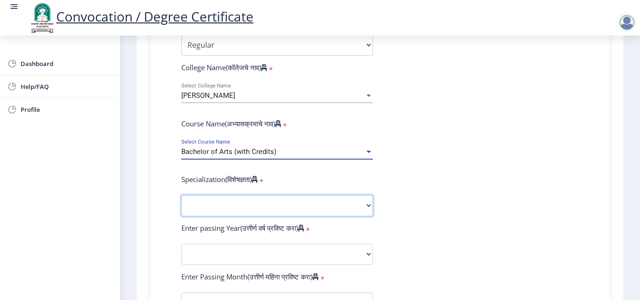
click at [234, 205] on select "Specialization English Geography Hindi Marathi Music Sanskrit Urdu Ancient Indi…" at bounding box center [277, 205] width 192 height 21
select select "Hindi"
click at [181, 195] on select "Specialization English Geography Hindi Marathi Music Sanskrit Urdu Ancient Indi…" at bounding box center [277, 205] width 192 height 21
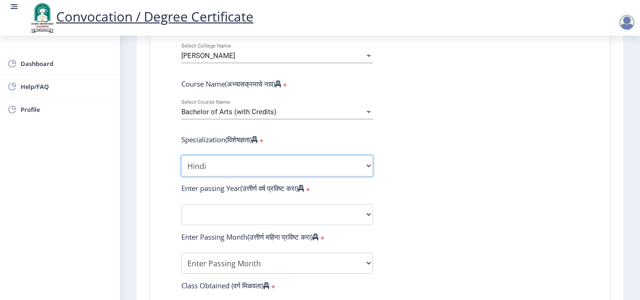
scroll to position [426, 0]
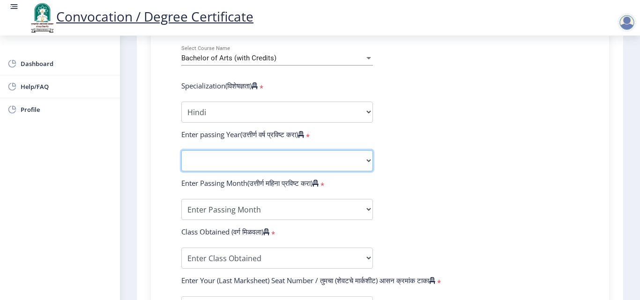
click at [237, 158] on select "2025 2024 2023 2022 2021 2020 2019 2018 2017 2016 2015 2014 2013 2012 2011 2010…" at bounding box center [277, 160] width 192 height 21
click at [442, 139] on form "Enter Your PRN Number (तुमचा पीआरएन (कायम नोंदणी क्रमांक) एंटर करा) * Student T…" at bounding box center [379, 143] width 411 height 545
click at [366, 160] on select "2025 2024 2023 2022 2021 2020 2019 2018 2017 2016 2015 2014 2013 2012 2011 2010…" at bounding box center [277, 160] width 192 height 21
select select "2009"
click at [181, 150] on select "2025 2024 2023 2022 2021 2020 2019 2018 2017 2016 2015 2014 2013 2012 2011 2010…" at bounding box center [277, 160] width 192 height 21
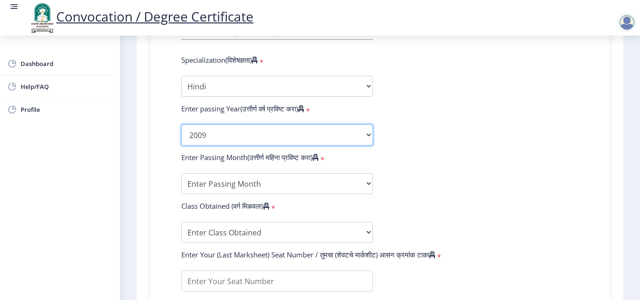
scroll to position [473, 0]
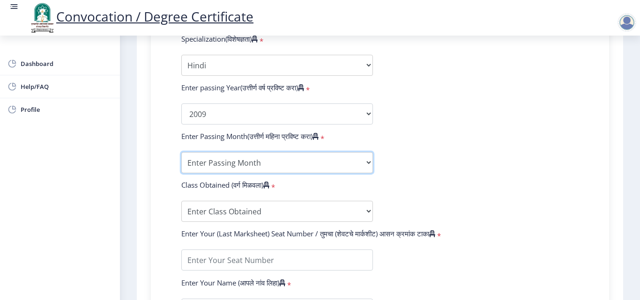
click at [246, 163] on select "Enter Passing Month March April May October November December" at bounding box center [277, 162] width 192 height 21
select select "March"
click at [181, 152] on select "Enter Passing Month March April May October November December" at bounding box center [277, 162] width 192 height 21
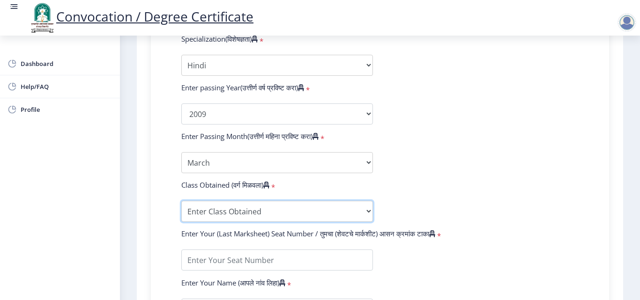
click at [318, 214] on select "Enter Class Obtained FIRST CLASS WITH DISTINCTION FIRST CLASS HIGHER SECOND CLA…" at bounding box center [277, 211] width 192 height 21
select select "FIRST CLASS"
click at [181, 201] on select "Enter Class Obtained FIRST CLASS WITH DISTINCTION FIRST CLASS HIGHER SECOND CLA…" at bounding box center [277, 211] width 192 height 21
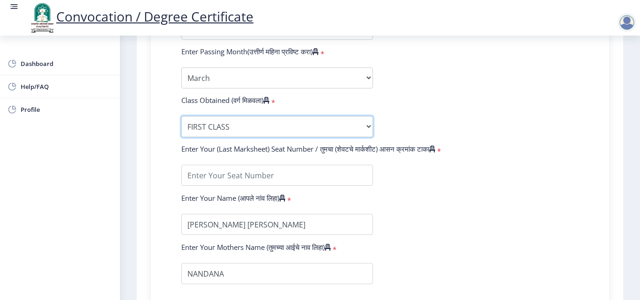
scroll to position [567, 0]
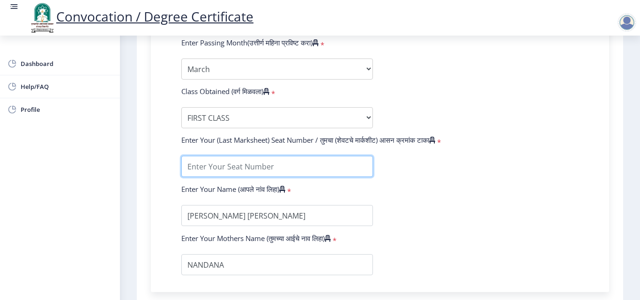
click at [236, 168] on input "textarea" at bounding box center [277, 166] width 192 height 21
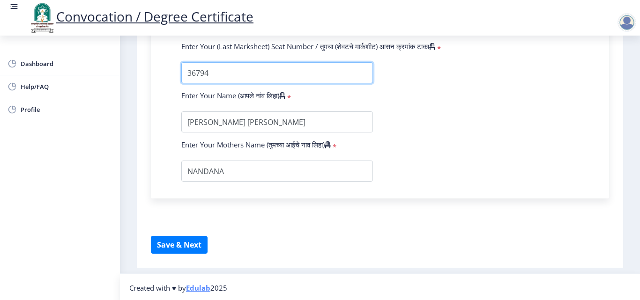
scroll to position [662, 0]
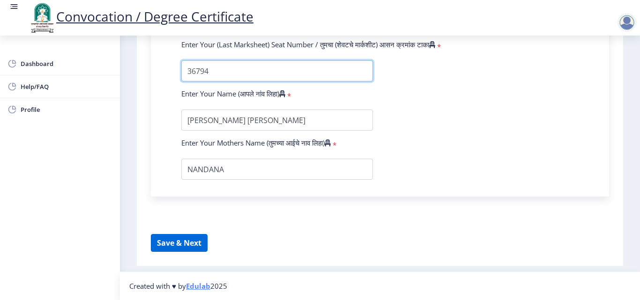
type input "36794"
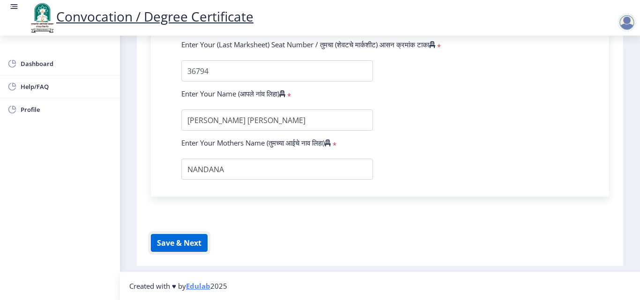
click at [179, 246] on button "Save & Next" at bounding box center [179, 243] width 57 height 18
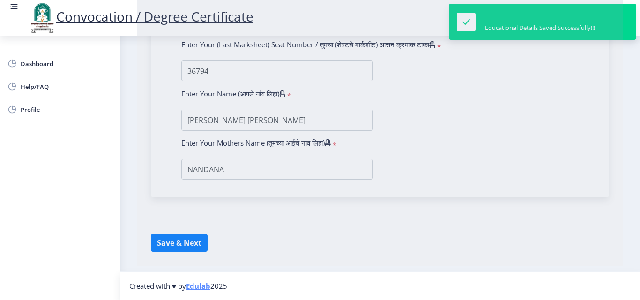
select select
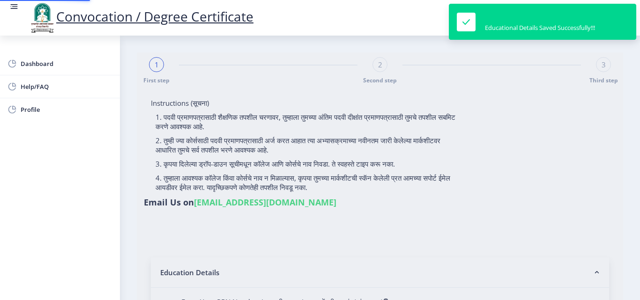
type input "0700010105"
select select "Regular"
select select "2009"
select select "March"
select select "FIRST CLASS"
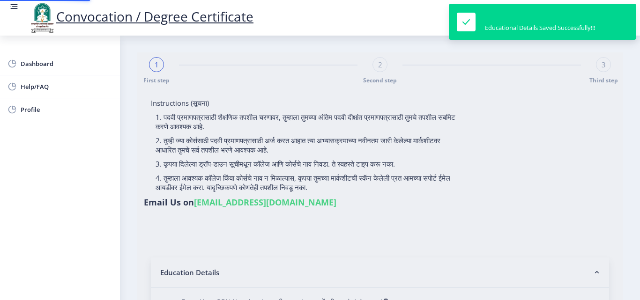
type input "36794"
type input "MISAL MUKTANAND GANPATRAO"
select select "Hindi"
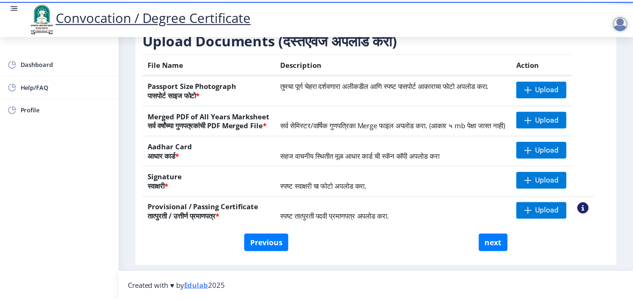
scroll to position [126, 0]
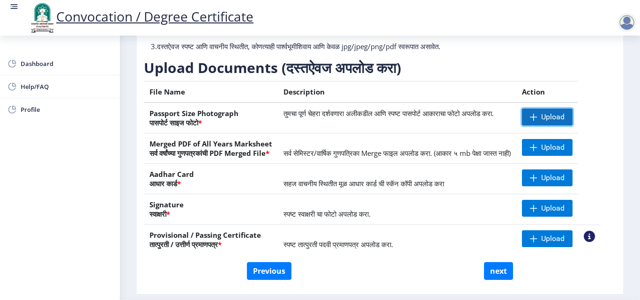
click at [563, 122] on span "Upload" at bounding box center [552, 116] width 23 height 9
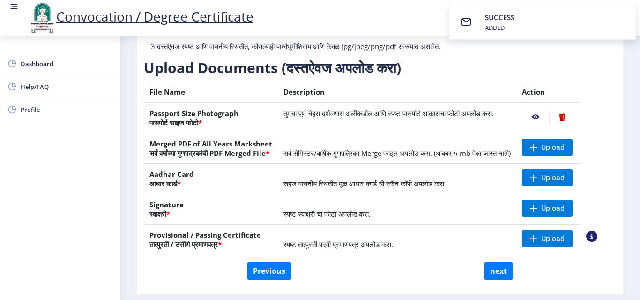
click at [546, 125] on nb-action at bounding box center [535, 117] width 27 height 17
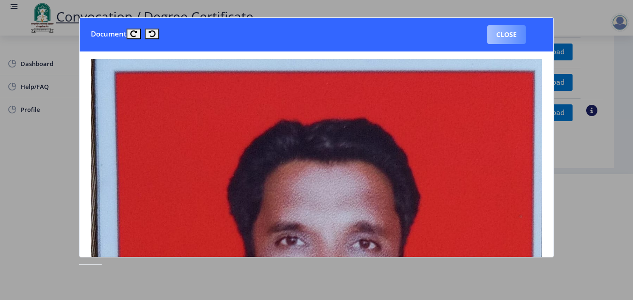
click at [502, 32] on button "Close" at bounding box center [506, 34] width 38 height 19
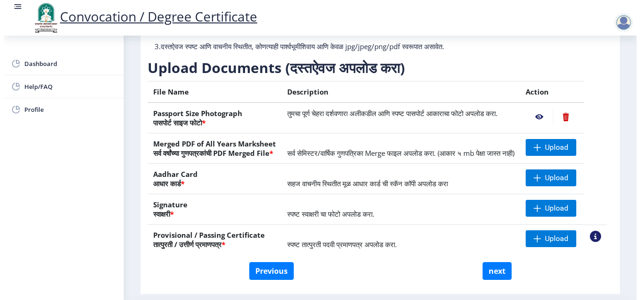
scroll to position [81, 0]
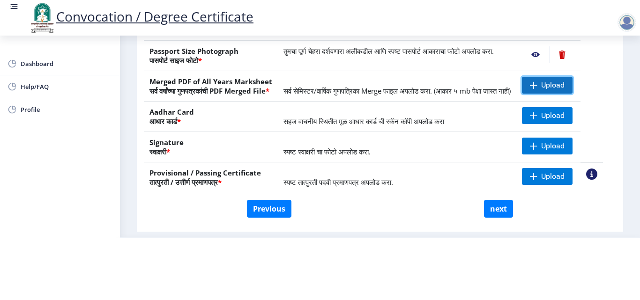
click at [552, 81] on span "Upload" at bounding box center [552, 85] width 23 height 9
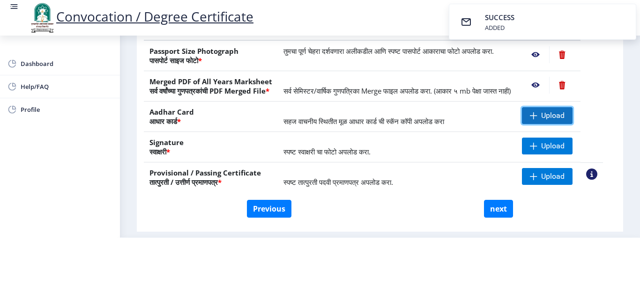
click at [564, 114] on span "Upload" at bounding box center [552, 115] width 23 height 9
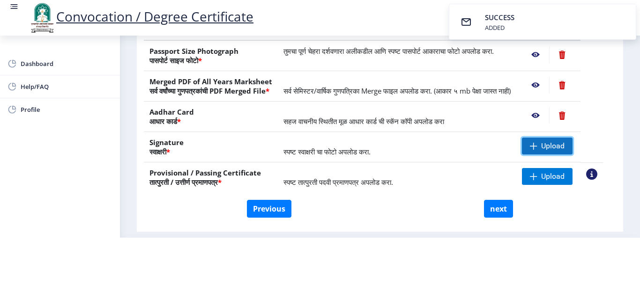
click at [552, 145] on span "Upload" at bounding box center [552, 145] width 23 height 9
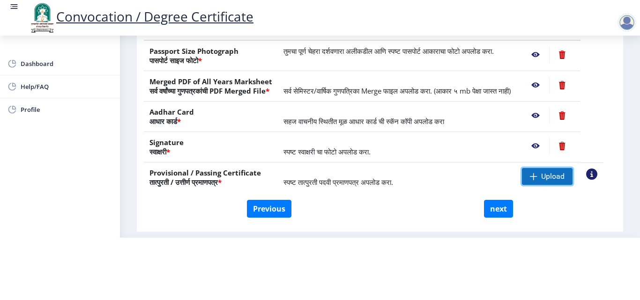
click at [555, 172] on span "Upload" at bounding box center [552, 176] width 23 height 9
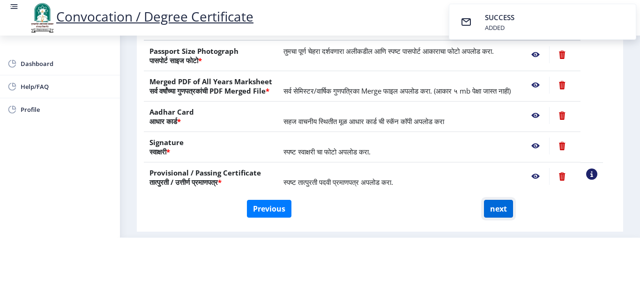
click at [491, 212] on button "next" at bounding box center [498, 209] width 29 height 18
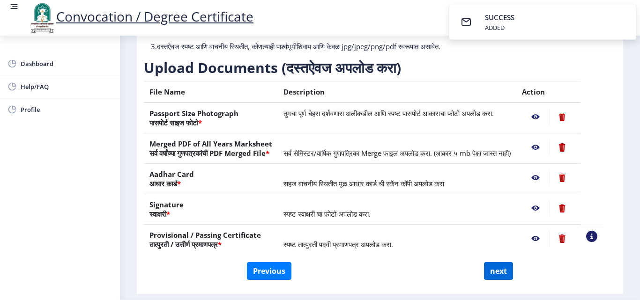
scroll to position [0, 0]
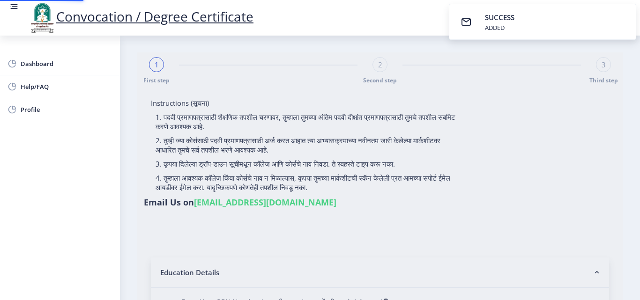
select select
type input "0700010105"
select select "Regular"
select select "2009"
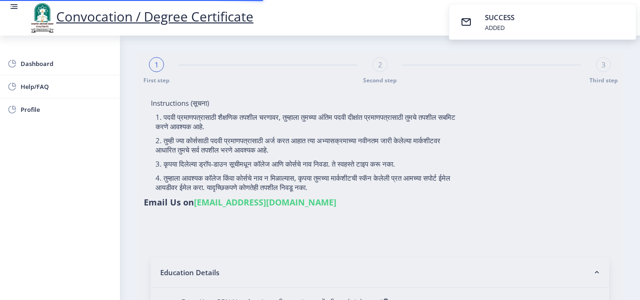
select select "March"
select select "FIRST CLASS"
type input "36794"
type input "MISAL MUKTANAND GANPATRAO"
select select "Hindi"
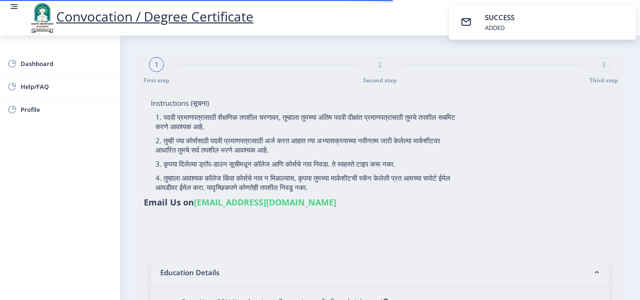
select select
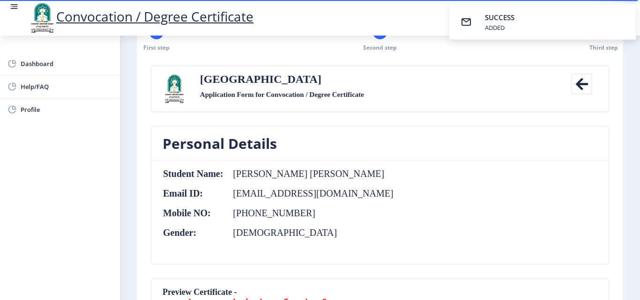
scroll to position [47, 0]
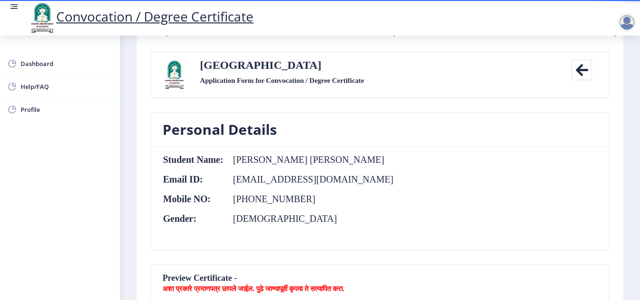
click at [238, 156] on td "mISAL MUKTANAND gANPATRAO" at bounding box center [308, 160] width 170 height 10
click at [239, 160] on td "mISAL MUKTANAND gANPATRAO" at bounding box center [308, 160] width 170 height 10
click at [577, 72] on icon at bounding box center [581, 69] width 21 height 21
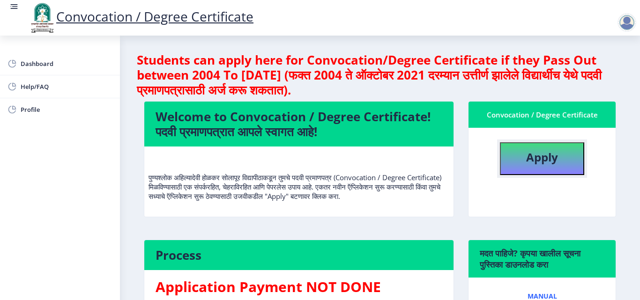
click at [526, 162] on b "Apply" at bounding box center [542, 156] width 32 height 15
select select
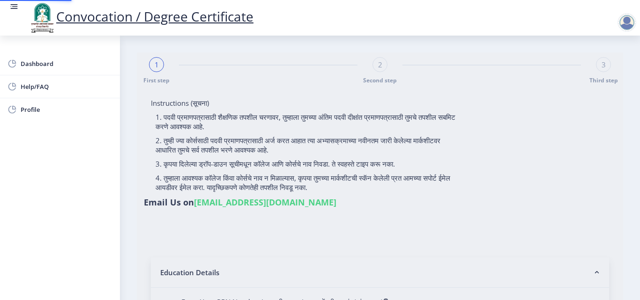
type input "0700010105"
select select "Regular"
select select "2009"
select select "March"
select select "FIRST CLASS"
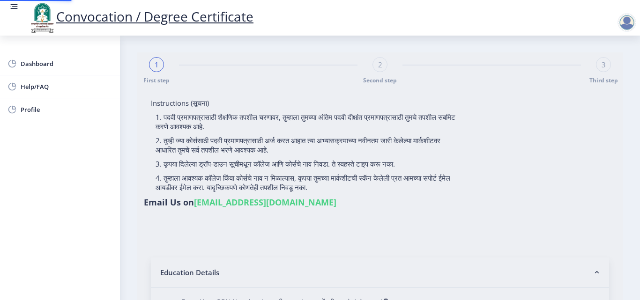
type input "36794"
type input "MISAL MUKTANAND GANPATRAO"
select select "Hindi"
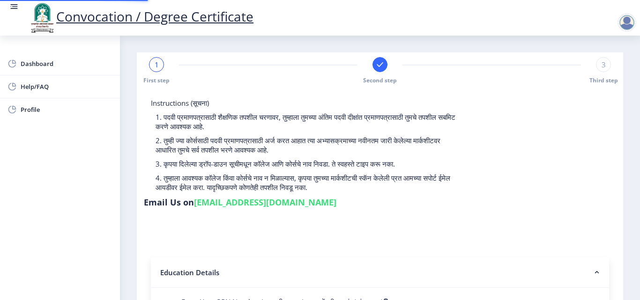
select select
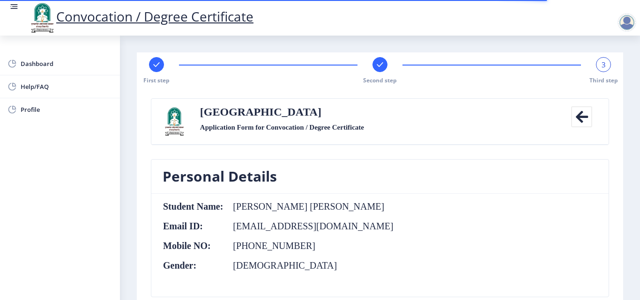
click at [239, 207] on td "mISAL MUKTANAND gANPATRAO" at bounding box center [308, 206] width 170 height 10
click at [241, 209] on td "mISAL MUKTANAND gANPATRAO" at bounding box center [308, 206] width 170 height 10
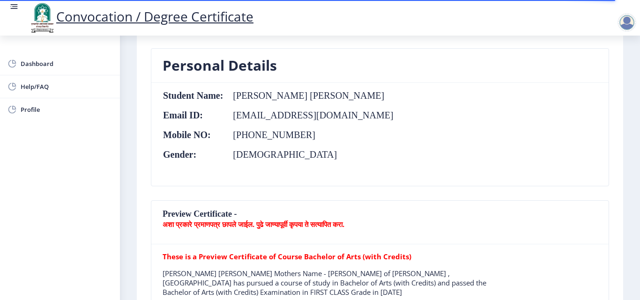
scroll to position [140, 0]
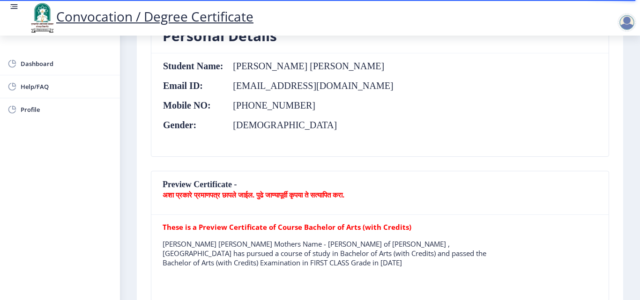
click at [328, 66] on td "mISAL MUKTANAND gANPATRAO" at bounding box center [308, 66] width 170 height 10
click at [241, 68] on td "mISAL MUKTANAND gANPATRAO" at bounding box center [308, 66] width 170 height 10
click at [239, 66] on td "mISAL MUKTANAND gANPATRAO" at bounding box center [308, 66] width 170 height 10
click at [410, 84] on nb-card-body "Student Name: mISAL MUKTANAND gANPATRAO Email ID: mgmisal33@gmail.com Mobile NO…" at bounding box center [379, 104] width 457 height 103
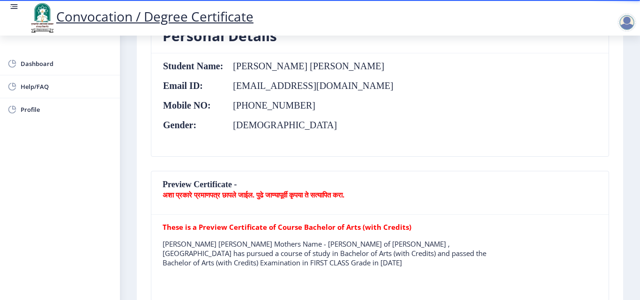
click at [238, 66] on td "mISAL MUKTANAND gANPATRAO" at bounding box center [308, 66] width 170 height 10
click at [240, 65] on td "mISAL MUKTANAND gANPATRAO" at bounding box center [308, 66] width 170 height 10
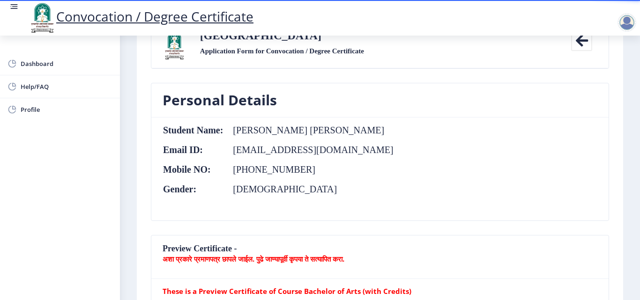
scroll to position [94, 0]
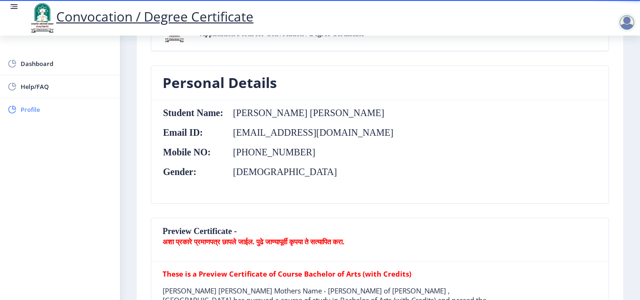
click at [34, 109] on span "Profile" at bounding box center [67, 109] width 92 height 11
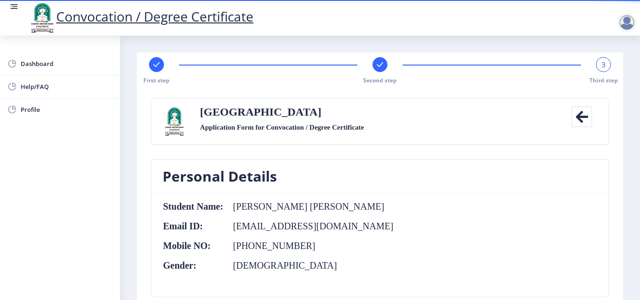
select select
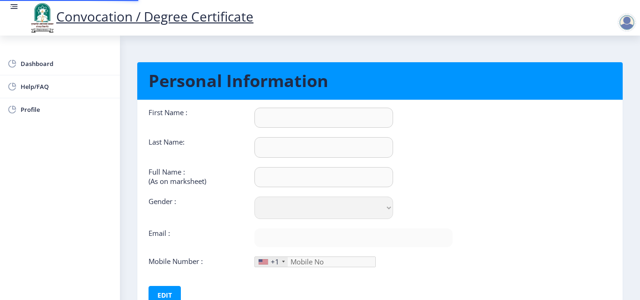
type input "MUKTANAND"
type input "mISAL"
type input "mISAL MUKTANAND gANPATRAO"
select select "Male"
type input "mgmisal33@gmail.com"
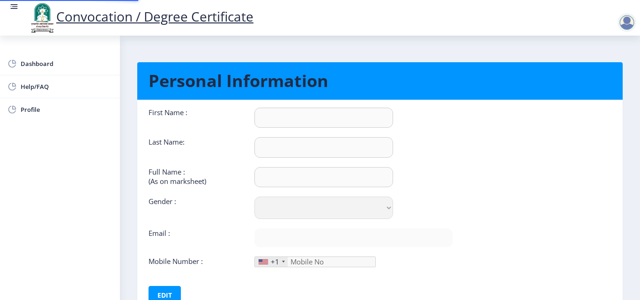
type input "9860099623"
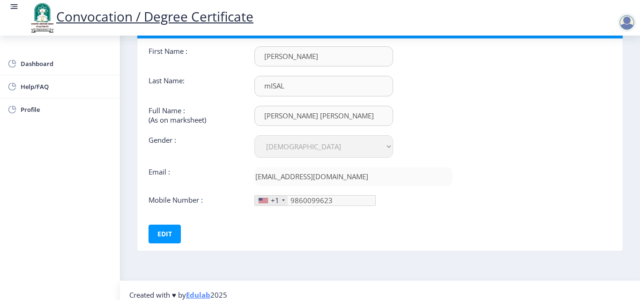
scroll to position [70, 0]
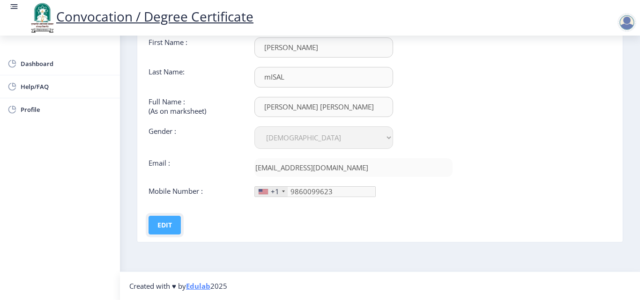
click at [169, 229] on button "Edit" at bounding box center [164, 225] width 32 height 19
click at [269, 78] on input "mISAL" at bounding box center [323, 77] width 139 height 20
type input "MISAL"
click at [270, 109] on input "mISAL MUKTANAND gANPATRAO" at bounding box center [323, 107] width 139 height 20
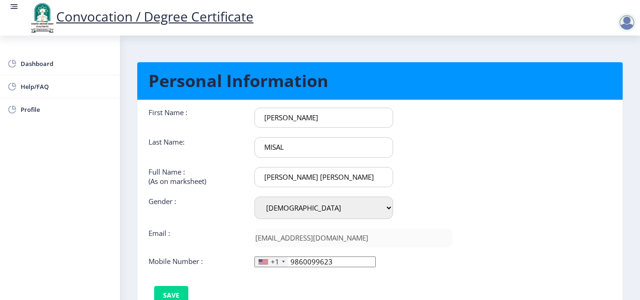
click at [332, 177] on input "MISAL MUKTANAND gANPATRAO" at bounding box center [323, 177] width 139 height 20
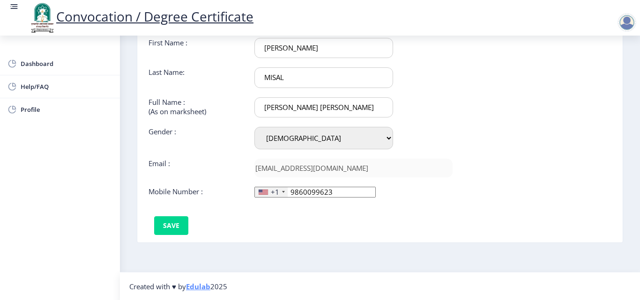
scroll to position [70, 0]
type input "MISAL MUKTANAND GANPATRAO"
click at [177, 224] on button "Save" at bounding box center [171, 225] width 34 height 19
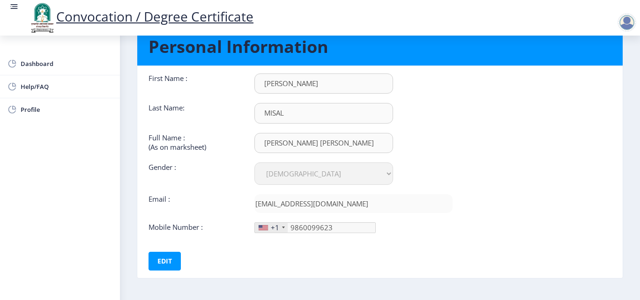
scroll to position [0, 0]
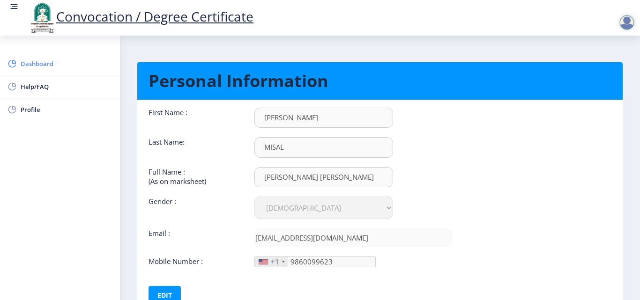
click at [40, 63] on span "Dashboard" at bounding box center [67, 63] width 92 height 11
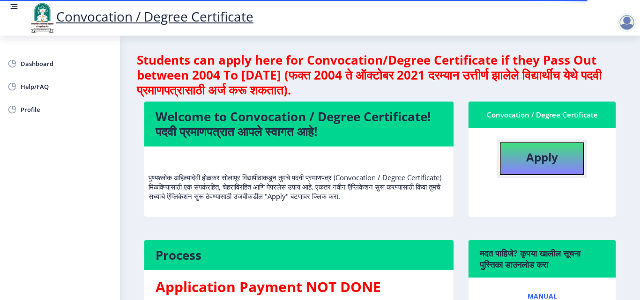
click at [528, 158] on b "Apply" at bounding box center [542, 156] width 32 height 15
select select
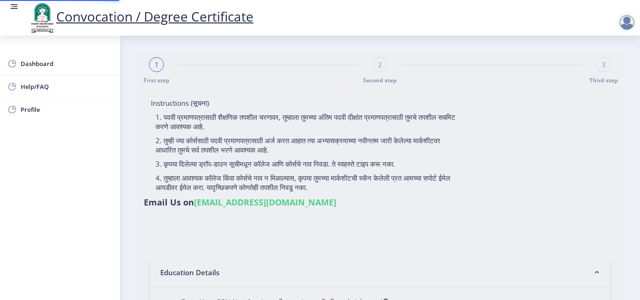
type input "0700010105"
select select "Regular"
select select "2009"
select select "March"
select select "FIRST CLASS"
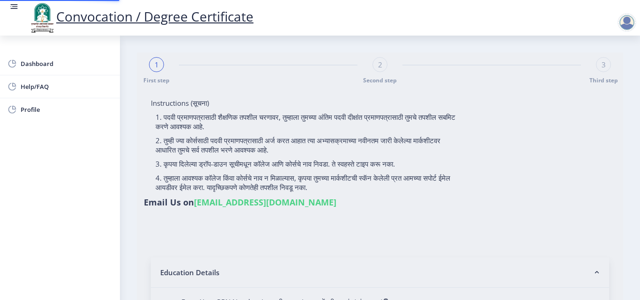
type input "36794"
type input "MISAL MUKTANAND GANPATRAO"
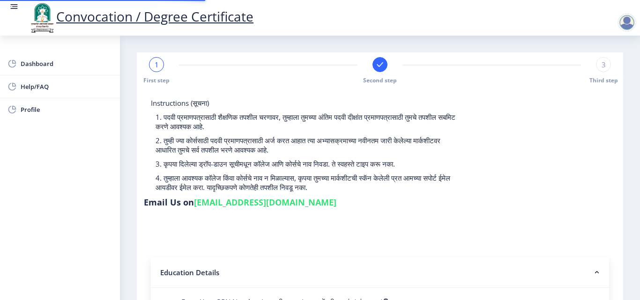
select select
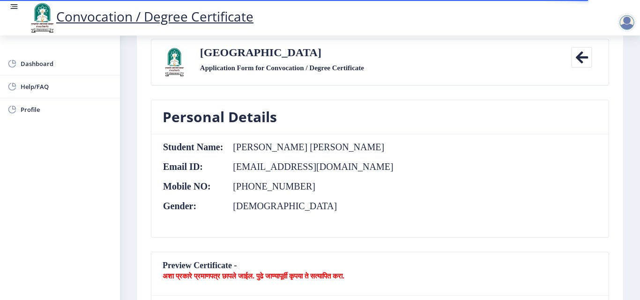
scroll to position [140, 0]
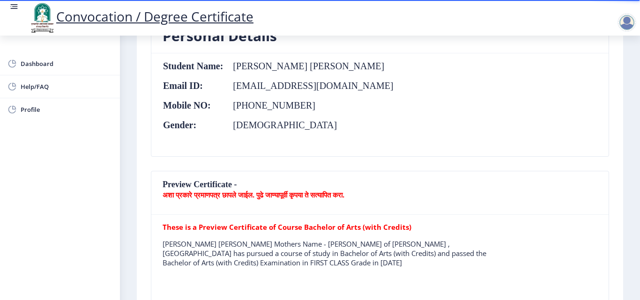
click at [344, 195] on b "अशा प्रकारे प्रमाणपत्र छापले जाईल. पुढे जाण्यापूर्वी कृपया ते सत्यापित करा." at bounding box center [253, 194] width 182 height 9
click at [185, 190] on b "अशा प्रकारे प्रमाणपत्र छापले जाईल. पुढे जाण्यापूर्वी कृपया ते सत्यापित करा." at bounding box center [253, 194] width 182 height 9
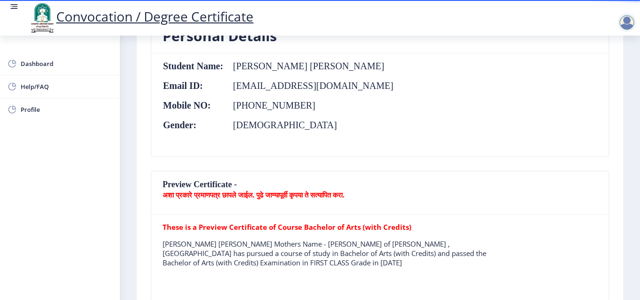
click at [251, 229] on b "These is a Preview Certificate of Course Bachelor of Arts (with Credits)" at bounding box center [286, 226] width 249 height 9
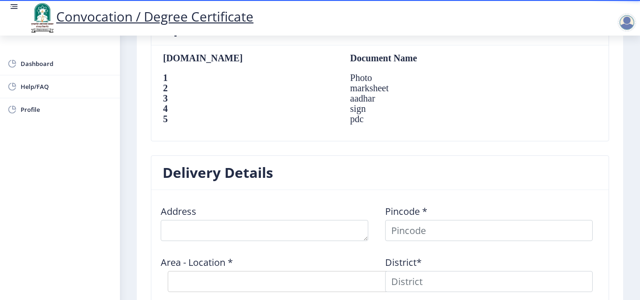
scroll to position [656, 0]
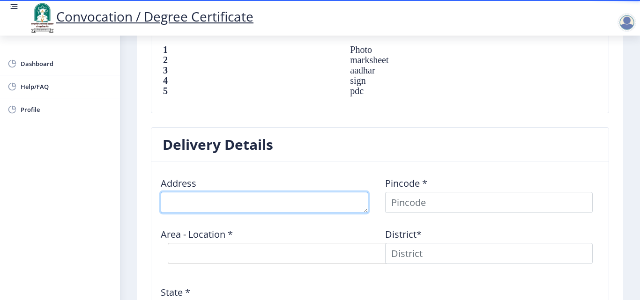
click at [209, 202] on textarea at bounding box center [264, 202] width 207 height 21
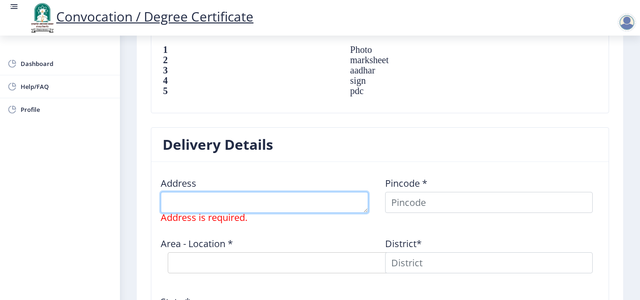
click at [213, 203] on textarea at bounding box center [264, 202] width 207 height 21
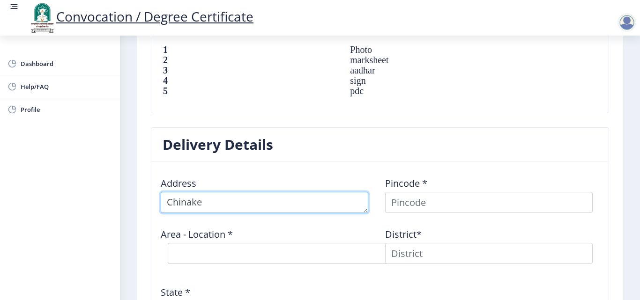
click at [220, 202] on textarea at bounding box center [264, 202] width 207 height 21
click at [215, 204] on textarea at bounding box center [264, 202] width 207 height 21
type textarea "Chinake tal. Sangola Dist.Solapur"
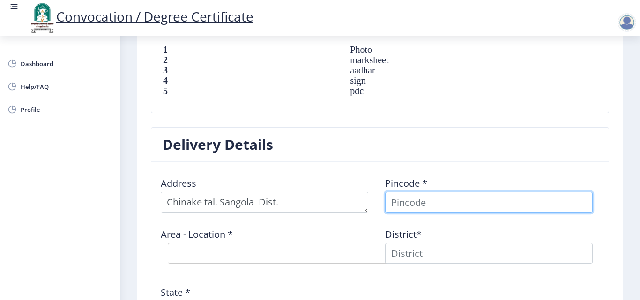
click at [431, 203] on input at bounding box center [488, 202] width 207 height 21
type input "443308"
select select
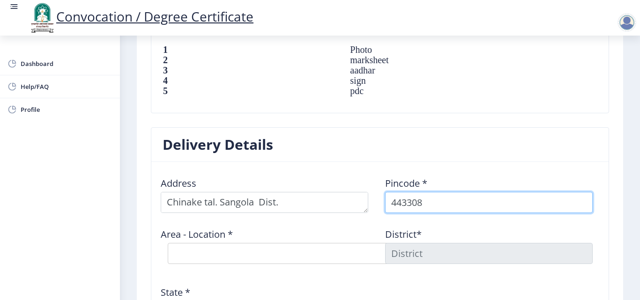
click at [398, 205] on input "443308" at bounding box center [488, 202] width 207 height 21
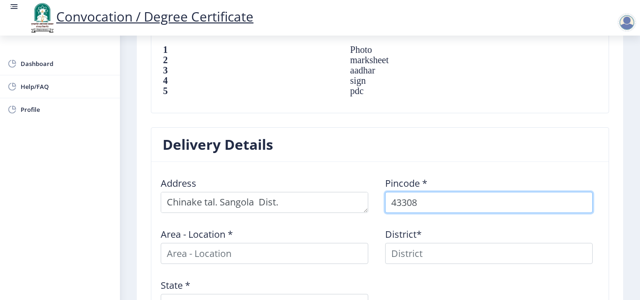
type input "413308"
select select
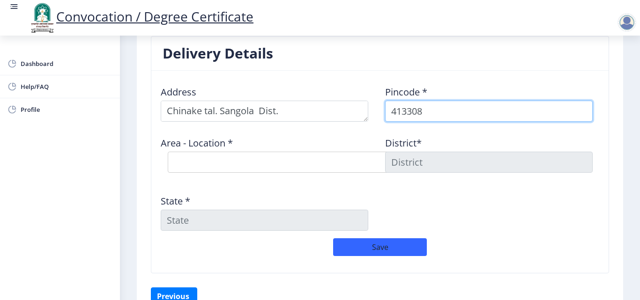
scroll to position [749, 0]
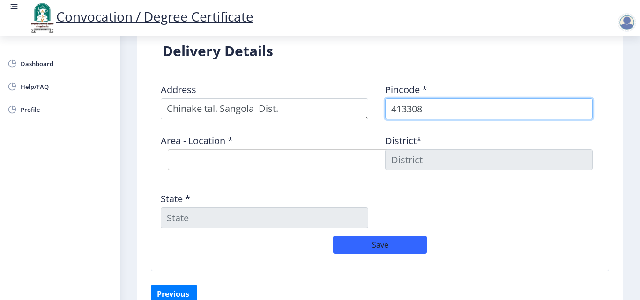
type input "413308"
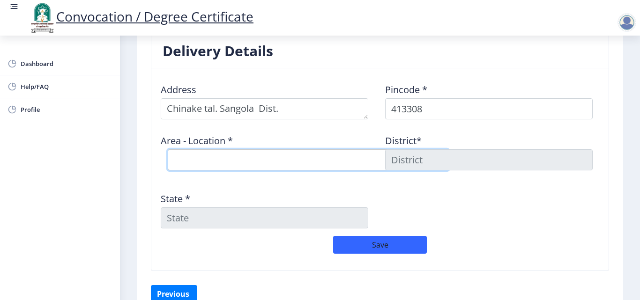
click at [240, 170] on select "Select Area Location Ajnale B.O Balwadi B.O Chinke B.O Chopadi B.O Nazara S.O" at bounding box center [308, 159] width 281 height 21
select select "3: Object"
click at [168, 149] on select "Select Area Location Ajnale B.O Balwadi B.O Chinke B.O Chopadi B.O Nazara S.O" at bounding box center [308, 159] width 281 height 21
type input "SOLAPUR"
type input "Maharashtra"
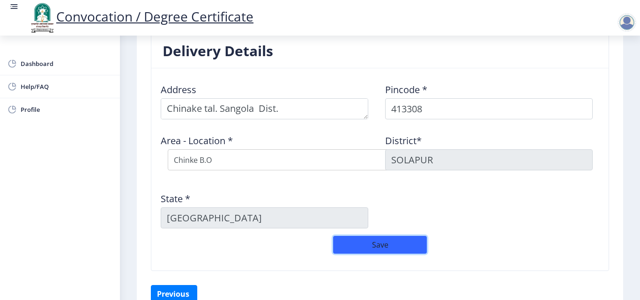
click at [361, 241] on button "Save" at bounding box center [380, 245] width 94 height 18
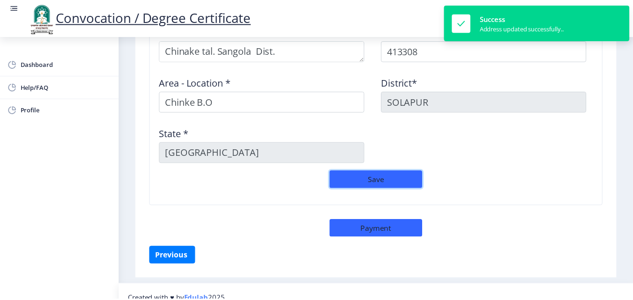
scroll to position [820, 0]
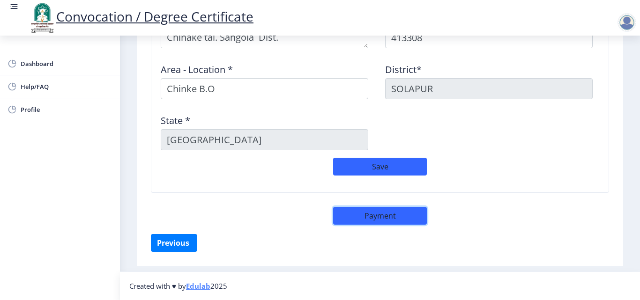
click at [380, 217] on button "Payment" at bounding box center [380, 216] width 94 height 18
select select "sealed"
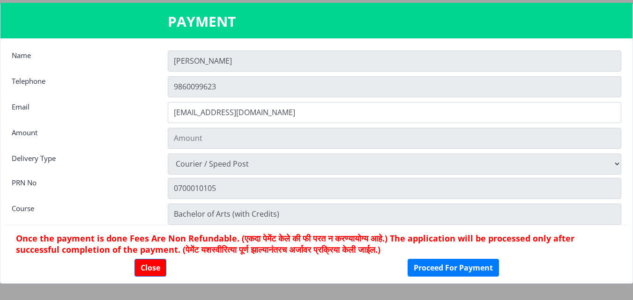
type input "1885"
click at [457, 266] on button "Proceed For Payment" at bounding box center [452, 268] width 91 height 18
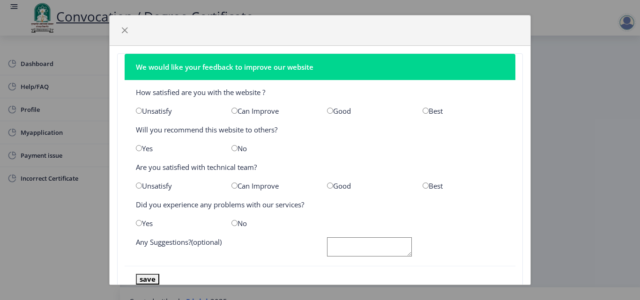
click at [422, 111] on input "radio" at bounding box center [425, 111] width 6 height 6
radio input "true"
click at [141, 146] on input "radio" at bounding box center [139, 148] width 6 height 6
radio input "true"
click at [424, 185] on div "Best" at bounding box center [463, 185] width 96 height 9
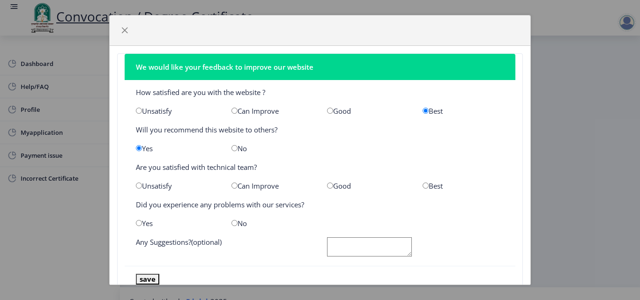
click at [422, 185] on input "radio" at bounding box center [425, 186] width 6 height 6
radio input "true"
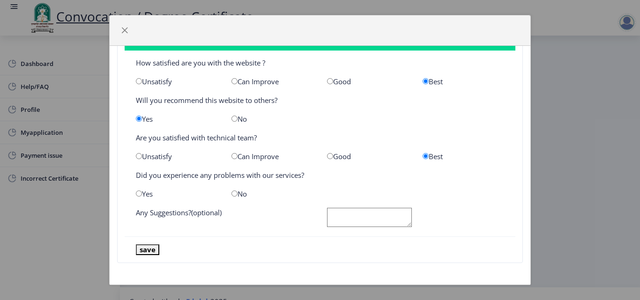
click at [235, 195] on input "radio" at bounding box center [234, 194] width 6 height 6
radio input "true"
click at [354, 219] on textarea at bounding box center [369, 217] width 85 height 19
click at [147, 251] on button "save" at bounding box center [147, 249] width 23 height 11
